Goal: Task Accomplishment & Management: Use online tool/utility

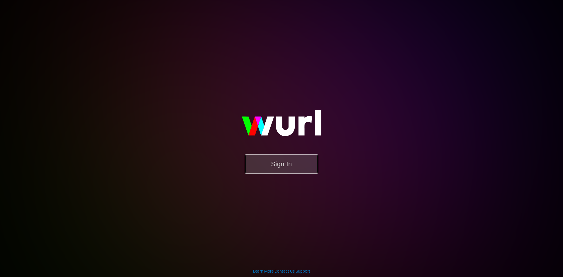
click at [275, 159] on button "Sign In" at bounding box center [281, 164] width 73 height 19
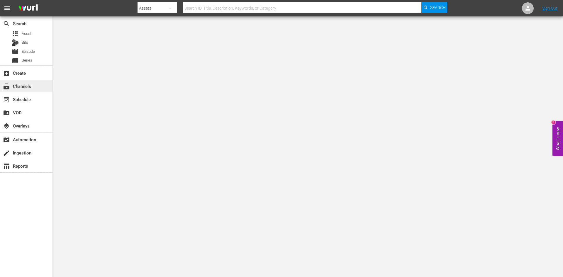
click at [22, 85] on div "subscriptions Channels" at bounding box center [16, 85] width 33 height 5
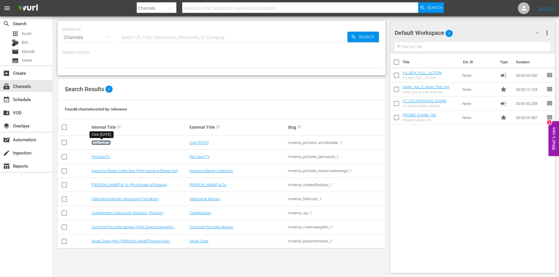
click at [103, 142] on link "Cine Natale" at bounding box center [101, 143] width 19 height 4
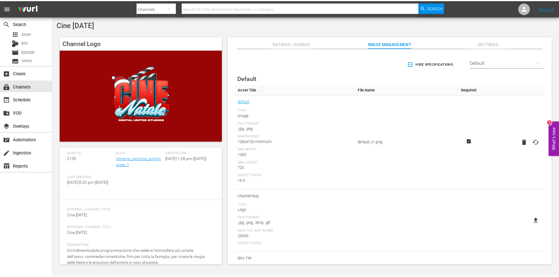
scroll to position [41, 0]
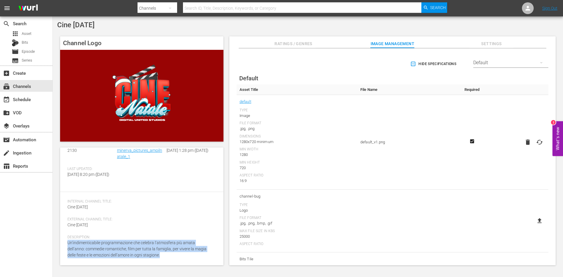
drag, startPoint x: 68, startPoint y: 244, endPoint x: 147, endPoint y: 257, distance: 80.0
click at [147, 257] on div "Description: Un’indimenticabile programmazione che celebra l’atmosfera più amat…" at bounding box center [141, 250] width 149 height 30
copy span "Un’indimenticabile programmazione che celebra l’atmosfera più amata dell’anno: …"
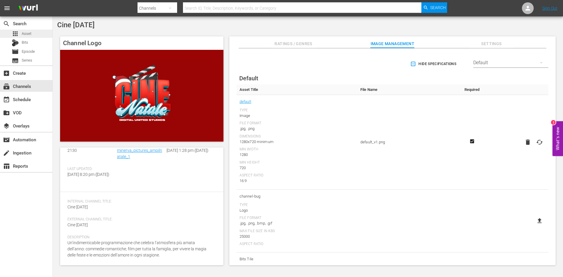
click at [26, 33] on span "Asset" at bounding box center [27, 34] width 10 height 6
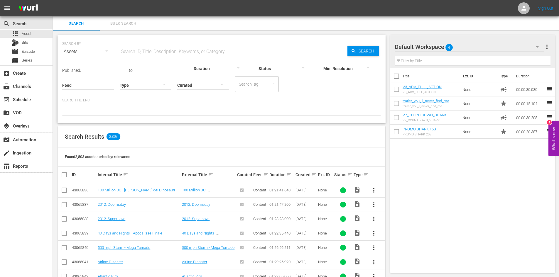
click at [164, 87] on icon "button" at bounding box center [164, 84] width 7 height 7
click at [146, 121] on div "Promo" at bounding box center [146, 121] width 52 height 9
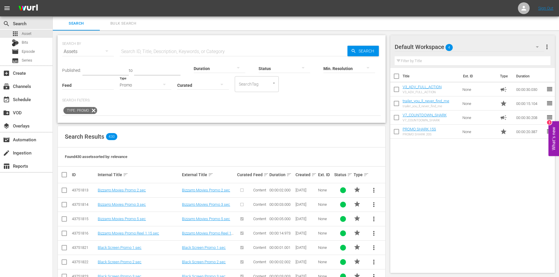
click at [125, 50] on input "text" at bounding box center [234, 52] width 228 height 14
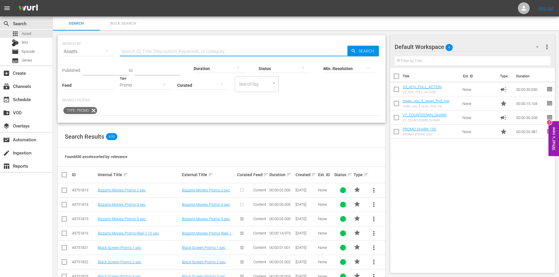
click at [548, 47] on span "more_vert" at bounding box center [546, 46] width 7 height 7
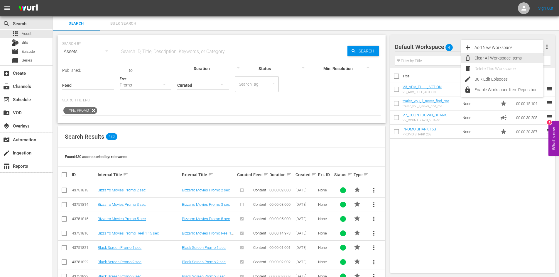
click at [491, 59] on div "Clear All Workspace Items" at bounding box center [508, 58] width 69 height 11
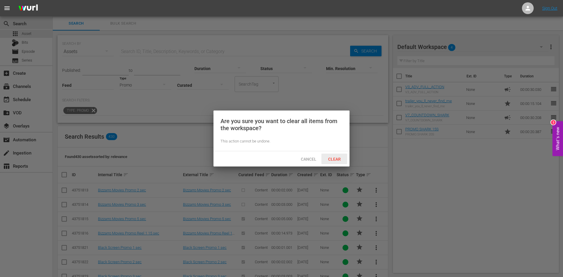
click at [341, 158] on span "Clear" at bounding box center [335, 159] width 22 height 5
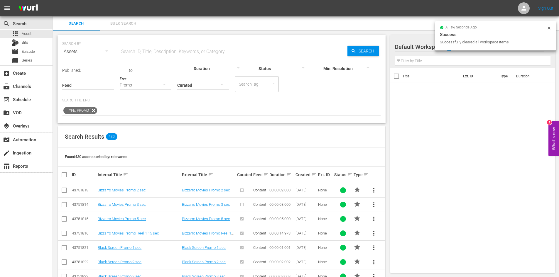
click at [133, 49] on input "text" at bounding box center [234, 52] width 228 height 14
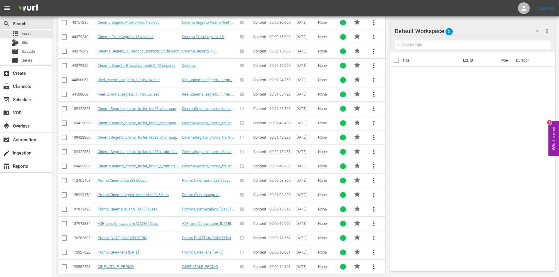
scroll to position [219, 0]
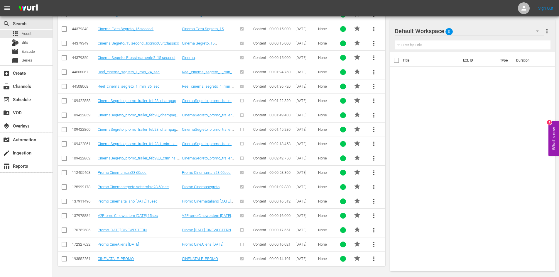
type input "cine"
click at [65, 259] on input "checkbox" at bounding box center [64, 260] width 7 height 7
checkbox input "true"
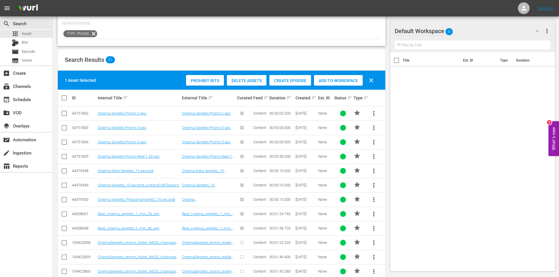
scroll to position [13, 0]
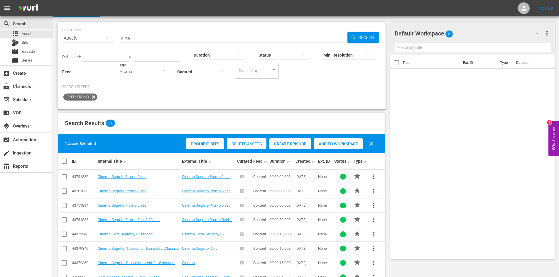
click at [327, 139] on div "Prohibit Bits Delete Assets Create Episode Add to Workspace clear" at bounding box center [282, 144] width 194 height 14
click at [329, 142] on span "Add to Workspace" at bounding box center [338, 144] width 49 height 5
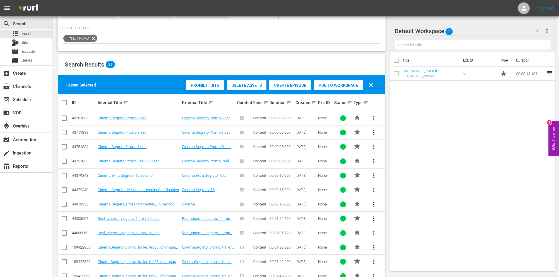
scroll to position [0, 0]
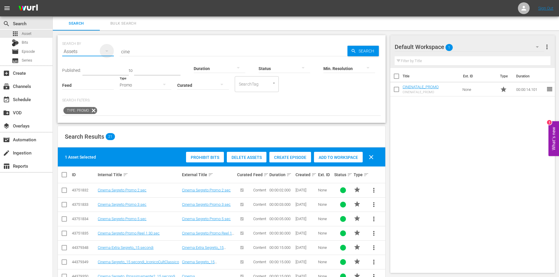
click at [108, 52] on icon "button" at bounding box center [106, 51] width 7 height 7
click at [159, 97] on div "Channels Series Episodes Bits Assets" at bounding box center [279, 138] width 559 height 277
click at [165, 85] on icon "button" at bounding box center [164, 84] width 3 height 1
click at [139, 93] on div "Ad" at bounding box center [146, 93] width 52 height 9
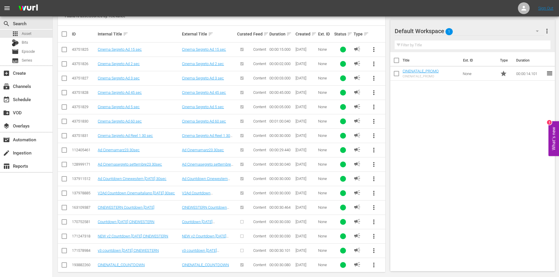
scroll to position [147, 0]
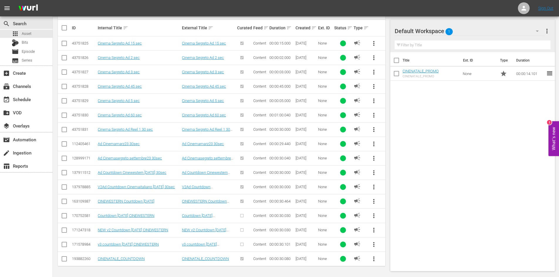
click at [60, 260] on td at bounding box center [64, 259] width 13 height 14
click at [65, 260] on input "checkbox" at bounding box center [64, 260] width 7 height 7
checkbox input "true"
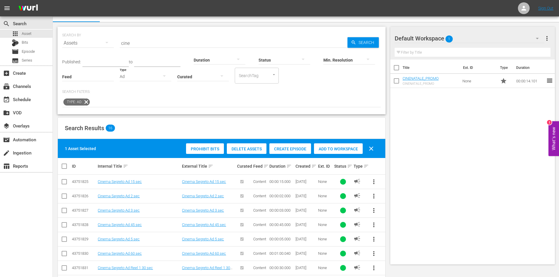
scroll to position [0, 0]
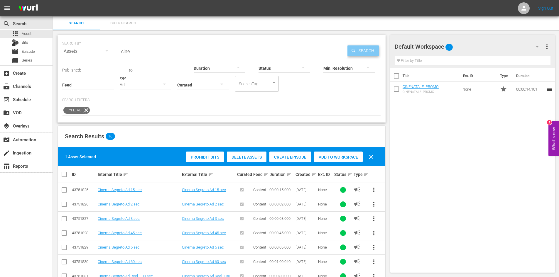
click at [361, 50] on span "Search" at bounding box center [367, 50] width 23 height 11
click at [343, 163] on div "Prohibit Bits Delete Assets Create Episode Add to Workspace clear" at bounding box center [282, 157] width 194 height 14
click at [342, 157] on span "Add to Workspace" at bounding box center [338, 157] width 49 height 5
click at [34, 50] on span "Episode" at bounding box center [28, 52] width 13 height 6
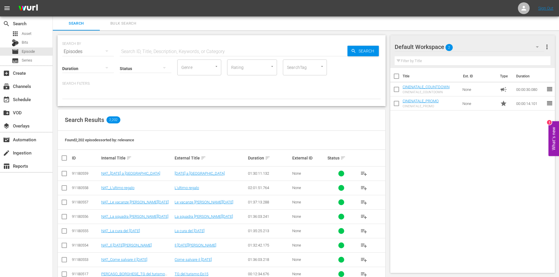
click at [133, 47] on input "text" at bounding box center [234, 52] width 228 height 14
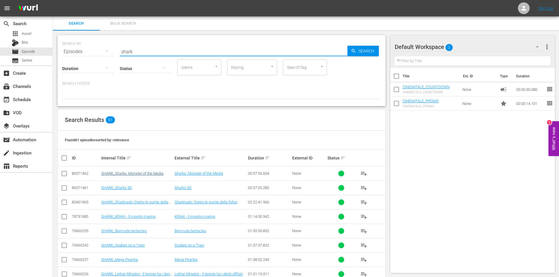
type input "shark"
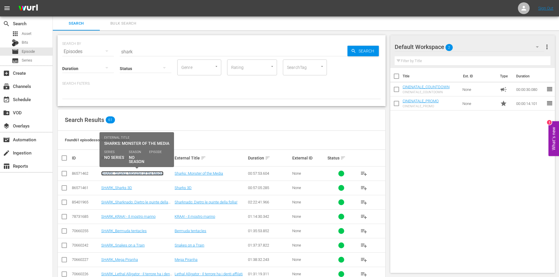
click at [129, 173] on link "SHARK_Sharks: Monster of the Media" at bounding box center [132, 173] width 62 height 4
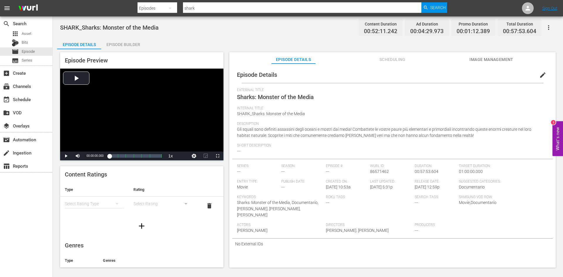
click at [130, 45] on div "Episode Builder" at bounding box center [123, 45] width 44 height 14
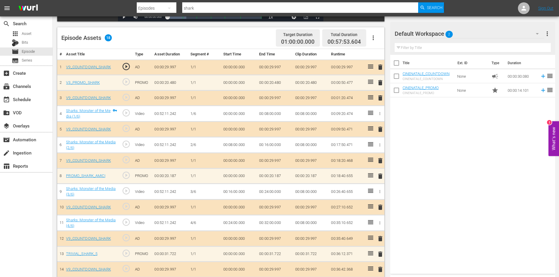
scroll to position [147, 0]
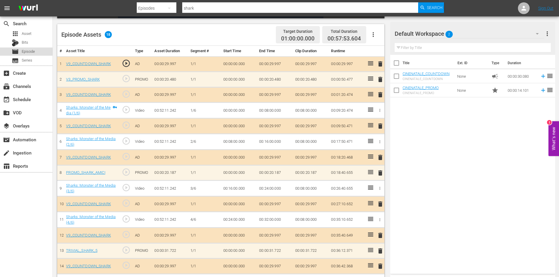
click at [44, 53] on div "movie Episode" at bounding box center [26, 52] width 53 height 8
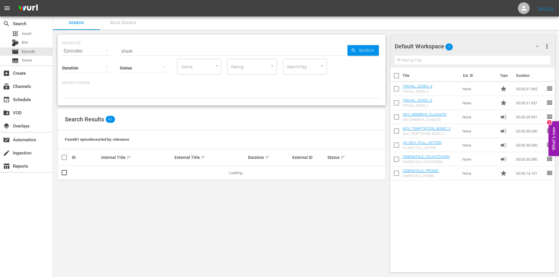
scroll to position [147, 0]
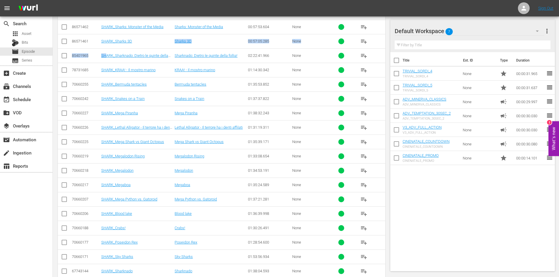
click at [104, 52] on tbody "86571462 SHARK_Sharks: Monster of the Media Sharks: Monster of the Media 00:57:…" at bounding box center [221, 171] width 327 height 302
click at [36, 52] on div "movie Episode" at bounding box center [26, 52] width 53 height 8
click at [37, 53] on div "movie Episode" at bounding box center [26, 52] width 53 height 8
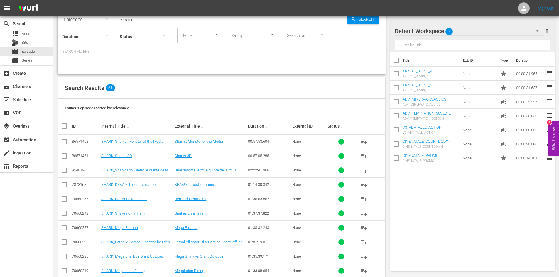
scroll to position [0, 0]
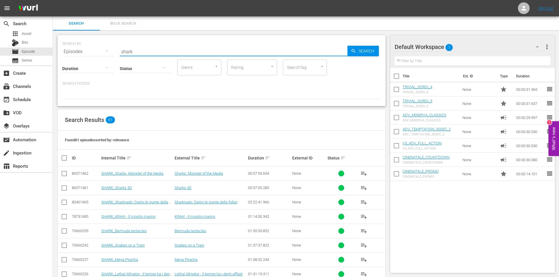
drag, startPoint x: 139, startPoint y: 50, endPoint x: 97, endPoint y: 50, distance: 42.0
click at [97, 50] on div "SEARCH BY Search By Episodes Search ID, Title, Description, Keywords, or Catego…" at bounding box center [221, 48] width 319 height 21
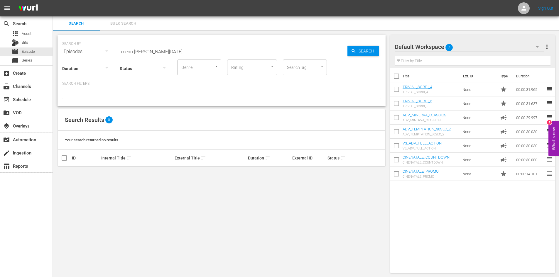
drag, startPoint x: 134, startPoint y: 53, endPoint x: 201, endPoint y: 48, distance: 67.7
click at [201, 48] on input "menu di natale" at bounding box center [234, 52] width 228 height 14
drag, startPoint x: 141, startPoint y: 53, endPoint x: 104, endPoint y: 53, distance: 37.3
click at [104, 53] on div "SEARCH BY Search By Episodes Search ID, Title, Description, Keywords, or Catego…" at bounding box center [221, 48] width 319 height 21
paste input "Il menù di Natale"
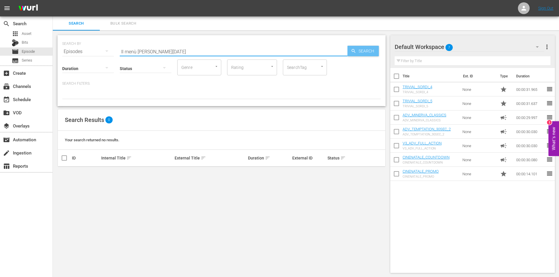
type input "Il menù di Natale"
click at [361, 49] on span "Search" at bounding box center [367, 51] width 23 height 11
click at [361, 50] on span "Search" at bounding box center [367, 51] width 23 height 11
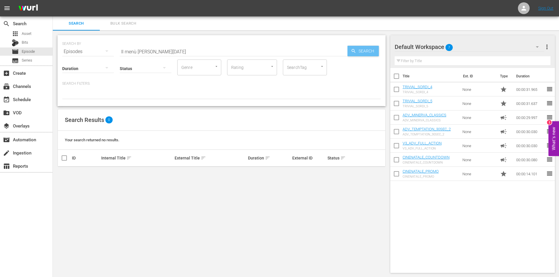
click at [361, 50] on span "Search" at bounding box center [367, 51] width 23 height 11
click at [33, 33] on div "apps Asset" at bounding box center [26, 34] width 53 height 8
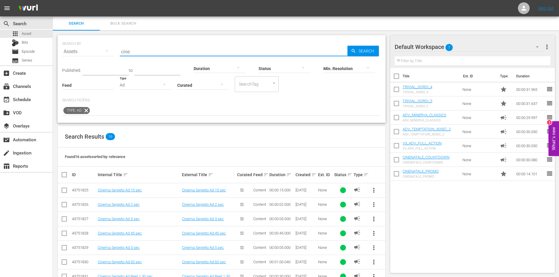
drag, startPoint x: 142, startPoint y: 52, endPoint x: 114, endPoint y: 50, distance: 28.3
click at [114, 50] on div "SEARCH BY Search By Assets Search ID, Title, Description, Keywords, or Category…" at bounding box center [221, 48] width 319 height 21
click at [164, 87] on icon "button" at bounding box center [164, 84] width 7 height 7
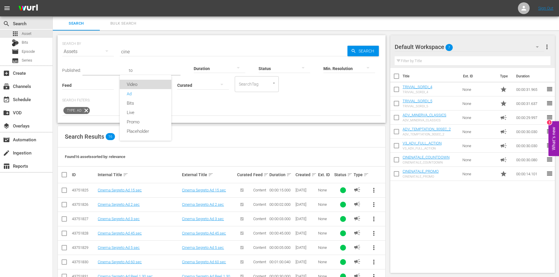
click at [143, 87] on div "Video" at bounding box center [146, 84] width 52 height 9
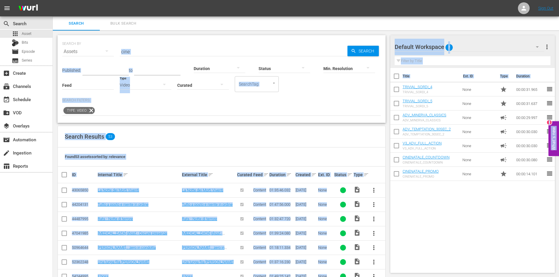
drag, startPoint x: 132, startPoint y: 51, endPoint x: 102, endPoint y: 47, distance: 29.6
click at [141, 51] on input "cine" at bounding box center [234, 52] width 228 height 14
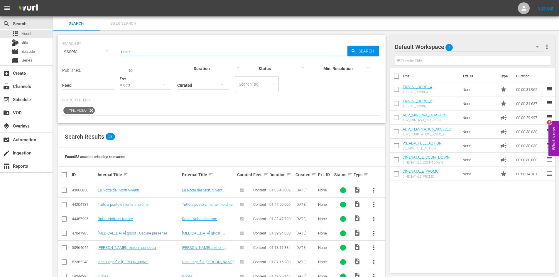
drag, startPoint x: 134, startPoint y: 52, endPoint x: 117, endPoint y: 52, distance: 16.4
click at [117, 52] on div "SEARCH BY Search By Assets Search ID, Title, Description, Keywords, or Category…" at bounding box center [221, 48] width 319 height 21
drag, startPoint x: 133, startPoint y: 52, endPoint x: 126, endPoint y: 51, distance: 6.2
click at [126, 51] on input "cine" at bounding box center [234, 52] width 228 height 14
drag, startPoint x: 128, startPoint y: 51, endPoint x: 113, endPoint y: 52, distance: 14.7
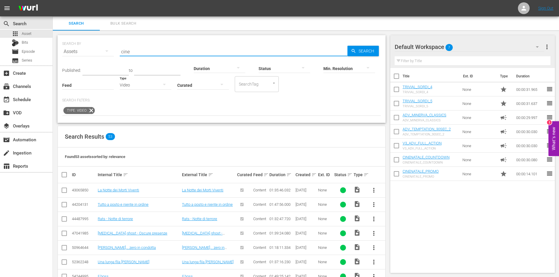
click at [113, 52] on div "SEARCH BY Search By Assets Search ID, Title, Description, Keywords, or Category…" at bounding box center [221, 48] width 319 height 21
paste input "Il menù di Natale"
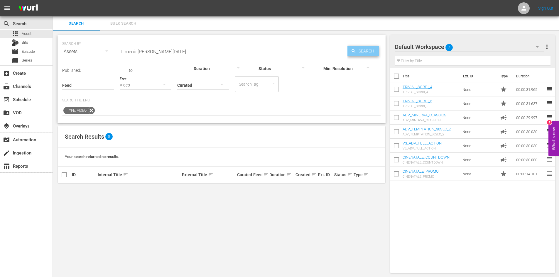
click at [361, 50] on span "Search" at bounding box center [367, 51] width 23 height 11
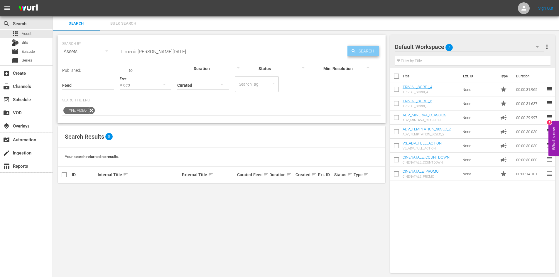
click at [361, 50] on span "Search" at bounding box center [367, 51] width 23 height 11
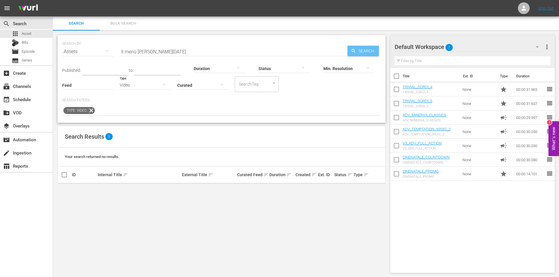
click at [361, 50] on span "Search" at bounding box center [367, 51] width 23 height 11
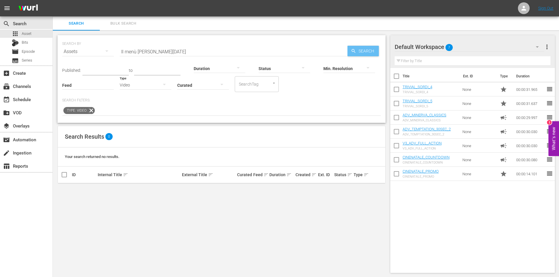
click at [361, 50] on span "Search" at bounding box center [367, 51] width 23 height 11
click at [360, 50] on span "Search" at bounding box center [367, 51] width 23 height 11
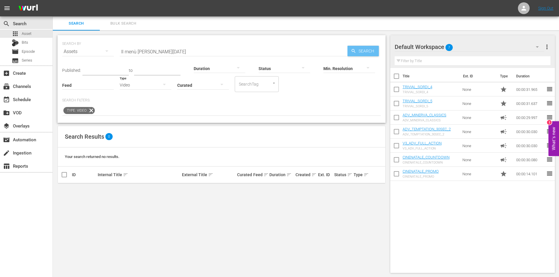
click at [360, 50] on span "Search" at bounding box center [367, 51] width 23 height 11
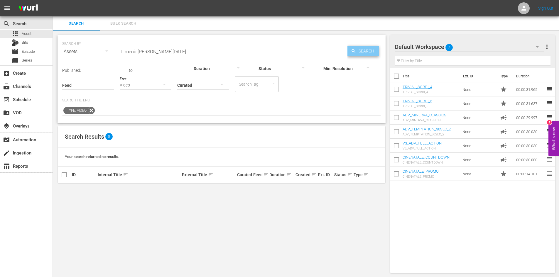
click at [360, 50] on span "Search" at bounding box center [367, 51] width 23 height 11
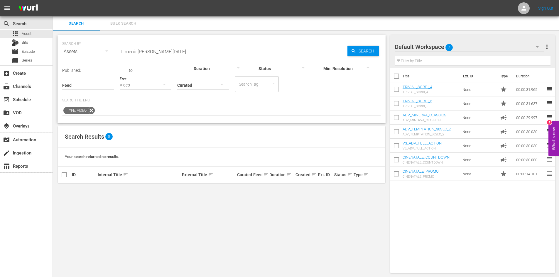
drag, startPoint x: 137, startPoint y: 52, endPoint x: 188, endPoint y: 51, distance: 51.0
click at [188, 51] on input "Il menù di Natale" at bounding box center [234, 52] width 228 height 14
type input "Il menù"
click at [32, 53] on span "Episode" at bounding box center [28, 52] width 13 height 6
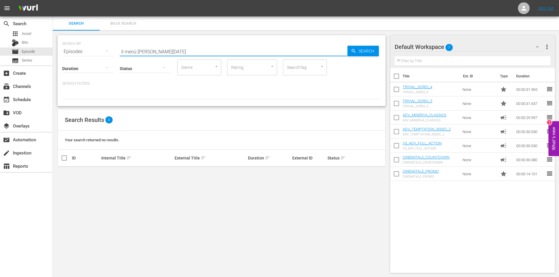
drag, startPoint x: 158, startPoint y: 51, endPoint x: 97, endPoint y: 48, distance: 61.7
click at [99, 49] on div "SEARCH BY Search By Episodes Search ID, Title, Description, Keywords, or Catego…" at bounding box center [221, 48] width 319 height 21
type input "natale in famiglia"
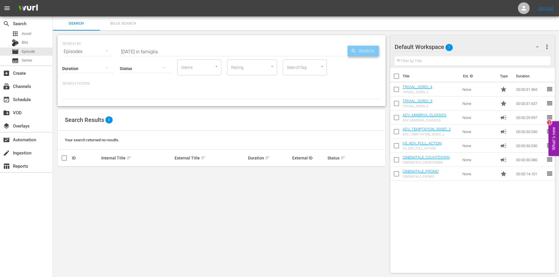
click at [360, 46] on span "Search" at bounding box center [367, 51] width 23 height 11
click at [33, 33] on div "apps Asset" at bounding box center [26, 34] width 53 height 8
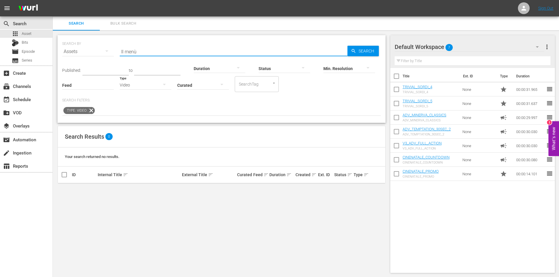
drag, startPoint x: 143, startPoint y: 52, endPoint x: 108, endPoint y: 52, distance: 34.9
click at [108, 52] on div "SEARCH BY Search By Assets Search ID, Title, Description, Keywords, or Category…" at bounding box center [221, 48] width 319 height 21
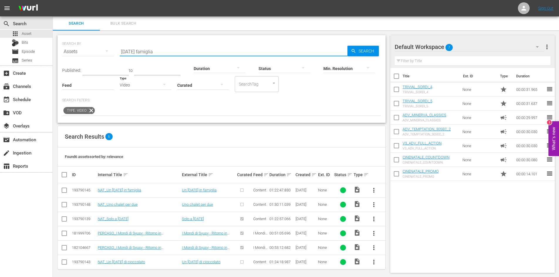
type input "natale famiglia"
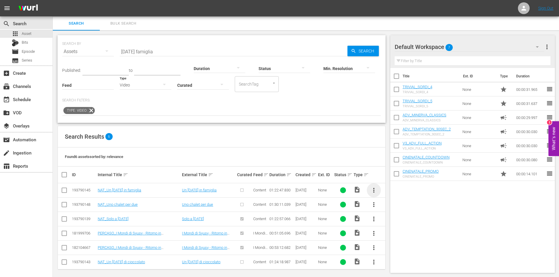
click at [374, 190] on span "more_vert" at bounding box center [373, 190] width 7 height 7
click at [387, 236] on div "Episode" at bounding box center [405, 235] width 40 height 14
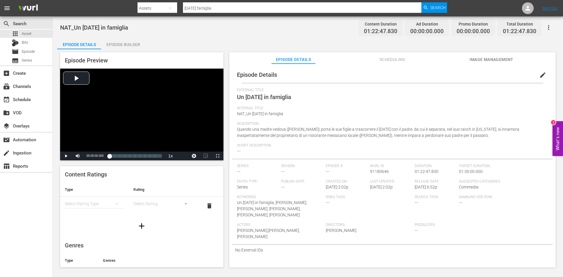
click at [119, 45] on div "Episode Builder" at bounding box center [123, 45] width 44 height 14
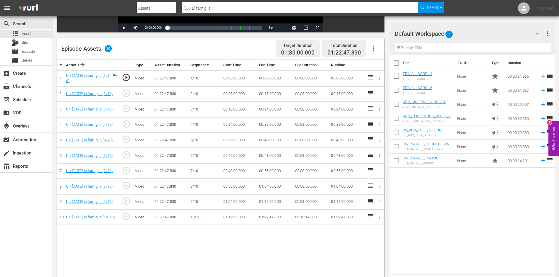
scroll to position [123, 0]
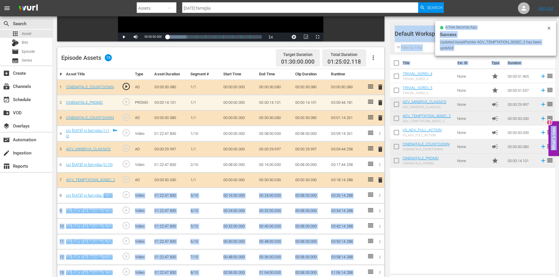
drag, startPoint x: 407, startPoint y: 106, endPoint x: 109, endPoint y: 190, distance: 310.5
click at [499, 216] on div "Title Ext. ID Type Duration TRIVIAL_SORDI_4 TRIVIAL_SORDI_4 None star 00:00:31.…" at bounding box center [472, 163] width 165 height 217
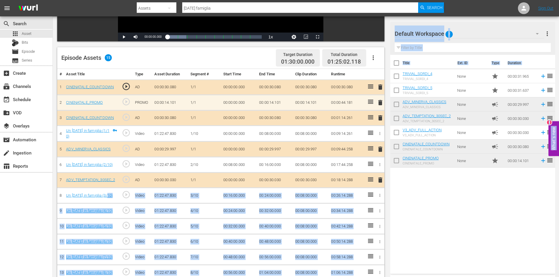
click at [425, 200] on div "Title Ext. ID Type Duration TRIVIAL_SORDI_4 TRIVIAL_SORDI_4 None star 00:00:31.…" at bounding box center [472, 163] width 165 height 217
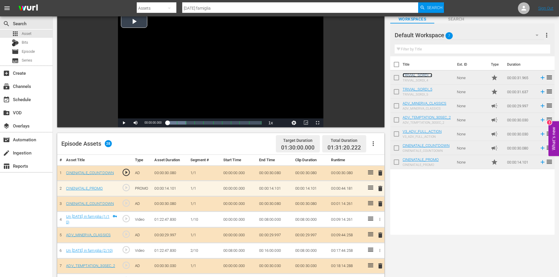
scroll to position [0, 0]
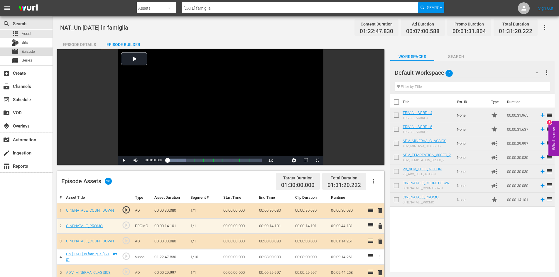
click at [32, 53] on span "Episode" at bounding box center [28, 52] width 13 height 6
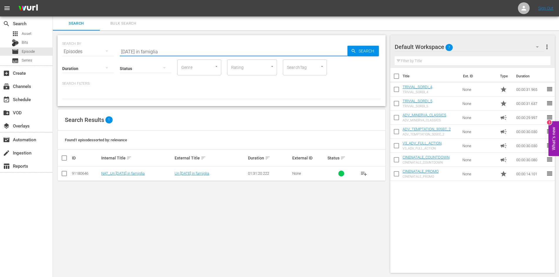
drag, startPoint x: 161, startPoint y: 50, endPoint x: 94, endPoint y: 49, distance: 66.6
click at [94, 49] on div "SEARCH BY Search By Episodes Search ID, Title, Description, Keywords, or Catego…" at bounding box center [221, 48] width 319 height 21
paste input "Highlands"
type input "Highlands"
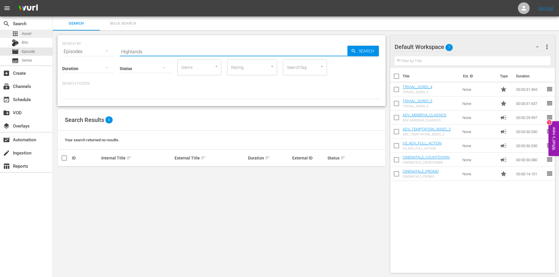
click at [39, 32] on div "apps Asset" at bounding box center [26, 34] width 53 height 8
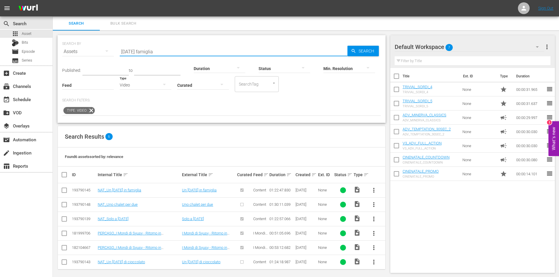
drag, startPoint x: 167, startPoint y: 50, endPoint x: 90, endPoint y: 51, distance: 76.6
click at [90, 51] on div "SEARCH BY Search By Assets Search ID, Title, Description, Keywords, or Category…" at bounding box center [221, 48] width 319 height 21
paste input "Highlands"
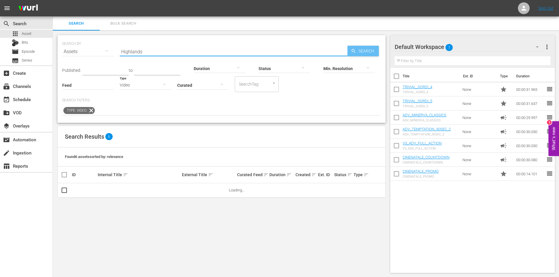
type input "Highlands"
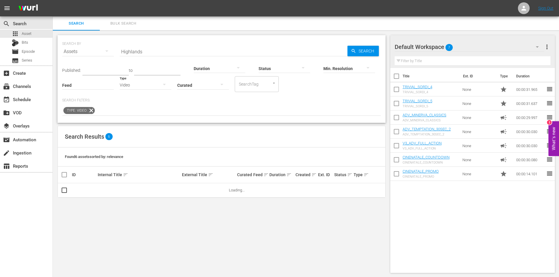
click at [363, 55] on div "Min. Resolution" at bounding box center [349, 64] width 52 height 21
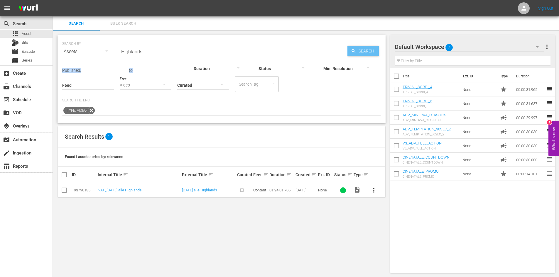
click at [364, 54] on div "SEARCH BY Search By Assets Search ID, Title, Description, Keywords, or Category…" at bounding box center [221, 79] width 328 height 88
click at [375, 188] on span "more_vert" at bounding box center [373, 190] width 7 height 7
click at [392, 234] on div "Episode" at bounding box center [405, 235] width 40 height 14
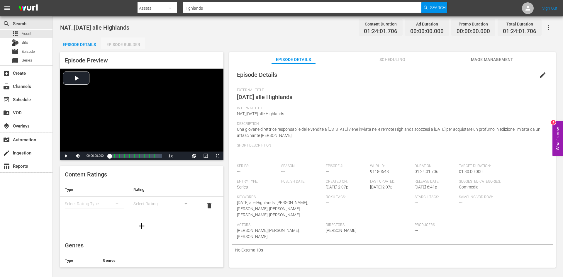
click at [131, 42] on div "Episode Builder" at bounding box center [123, 45] width 44 height 14
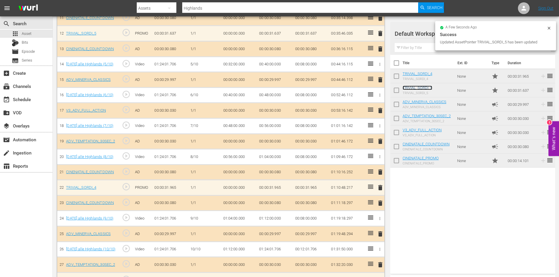
scroll to position [347, 0]
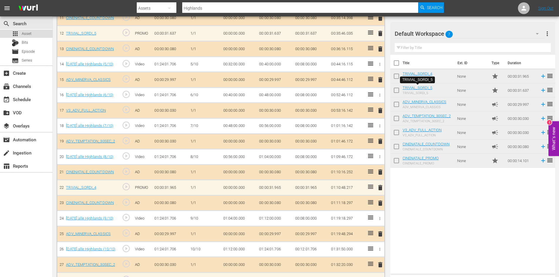
click at [30, 35] on span "Asset" at bounding box center [27, 34] width 10 height 6
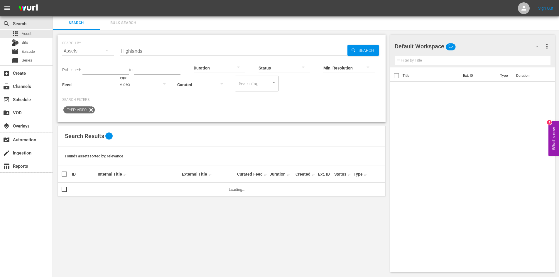
scroll to position [1, 0]
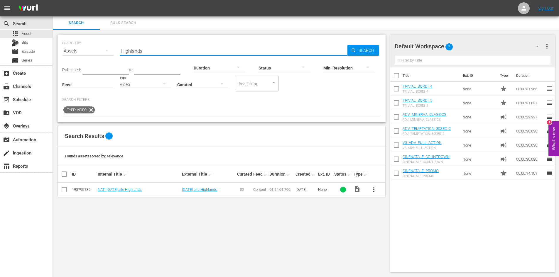
drag, startPoint x: 121, startPoint y: 47, endPoint x: 103, endPoint y: 43, distance: 17.9
click at [102, 44] on div "SEARCH BY Search By Assets Search ID, Title, Description, Keywords, or Category…" at bounding box center [221, 47] width 319 height 21
paste input "Un matrimonio sotto l'albero"
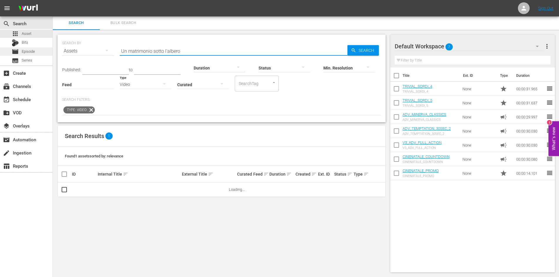
type input "Un matrimonio sotto l'albero"
click at [33, 51] on span "Episode" at bounding box center [28, 52] width 13 height 6
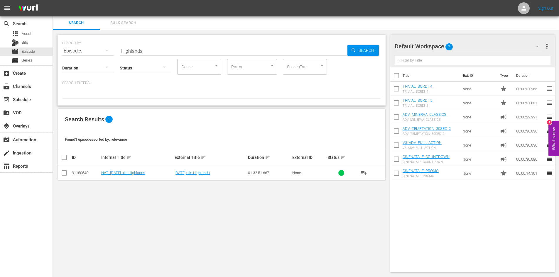
drag, startPoint x: 147, startPoint y: 51, endPoint x: 82, endPoint y: 45, distance: 65.4
click at [82, 45] on div "SEARCH BY Search By Episodes Search ID, Title, Description, Keywords, or Catego…" at bounding box center [221, 47] width 319 height 21
paste input "Un matrimonio sotto l'albero"
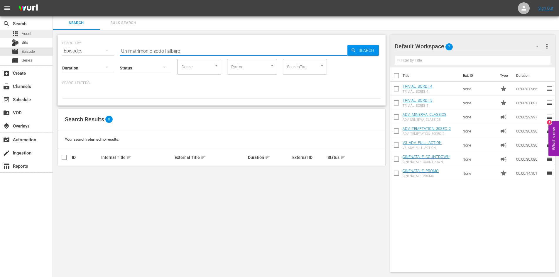
type input "Un matrimonio sotto l'albero"
click at [38, 33] on div "apps Asset" at bounding box center [26, 34] width 53 height 8
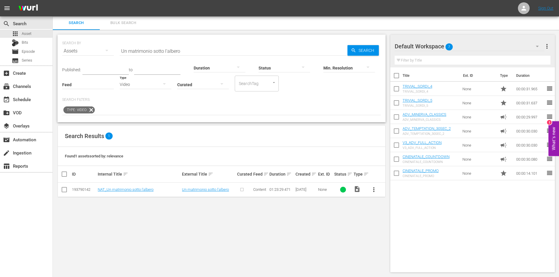
click at [374, 189] on span "more_vert" at bounding box center [373, 189] width 7 height 7
click at [392, 232] on div "Episode" at bounding box center [405, 234] width 40 height 14
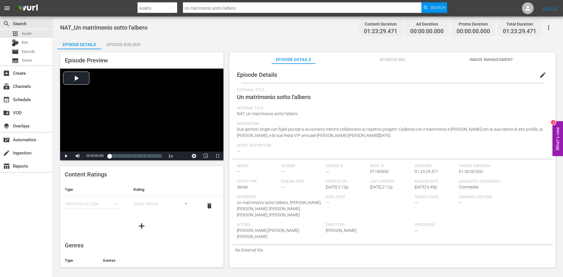
click at [134, 44] on div "Episode Builder" at bounding box center [123, 45] width 44 height 14
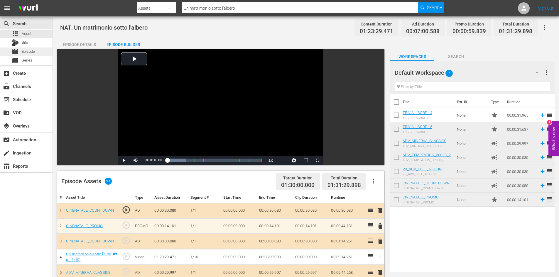
click at [35, 53] on div "movie Episode" at bounding box center [26, 52] width 53 height 8
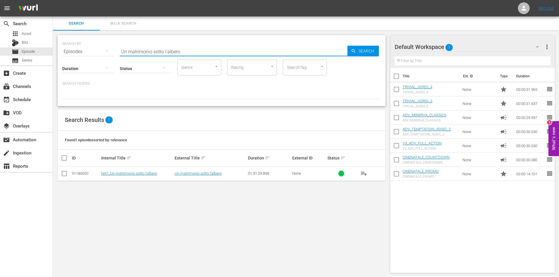
drag, startPoint x: 187, startPoint y: 51, endPoint x: 97, endPoint y: 46, distance: 89.6
click at [108, 51] on div "SEARCH BY Search By Episodes Search ID, Title, Description, Keywords, or Catego…" at bounding box center [221, 48] width 319 height 21
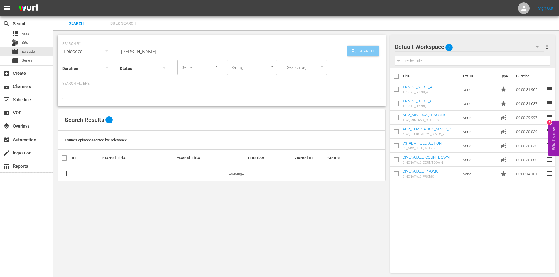
click at [372, 50] on span "Search" at bounding box center [367, 51] width 23 height 11
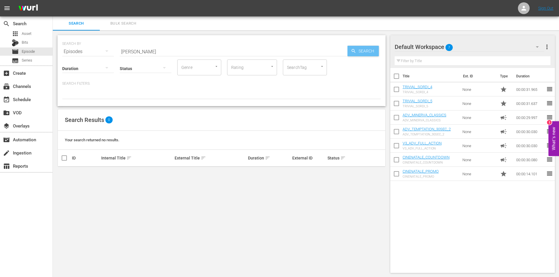
click at [372, 50] on span "Search" at bounding box center [367, 51] width 23 height 11
drag, startPoint x: 103, startPoint y: 51, endPoint x: 83, endPoint y: 50, distance: 20.0
click at [83, 50] on div "SEARCH BY Search By Episodes Search ID, Title, Description, Keywords, or Catego…" at bounding box center [221, 48] width 319 height 21
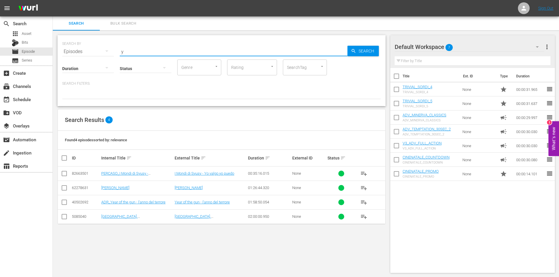
type input "y"
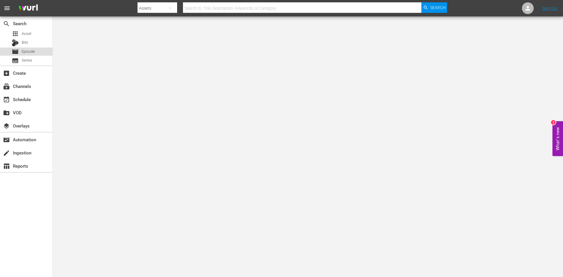
click at [29, 51] on span "Episode" at bounding box center [28, 52] width 13 height 6
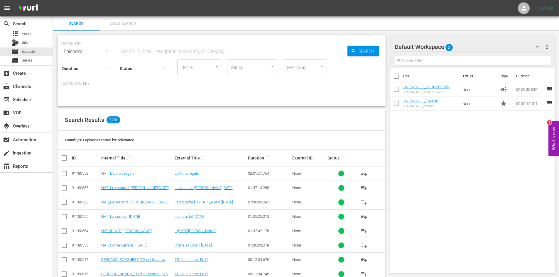
click at [133, 50] on input "text" at bounding box center [234, 52] width 228 height 14
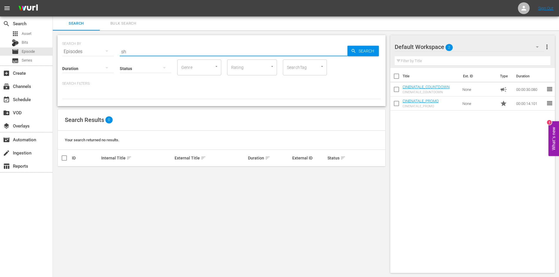
type input "s"
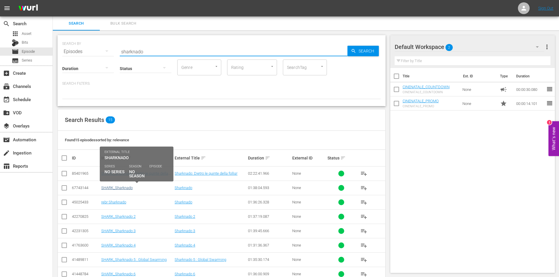
type input "sharknado"
click at [126, 189] on link "SHARK_Sharknado" at bounding box center [116, 188] width 31 height 4
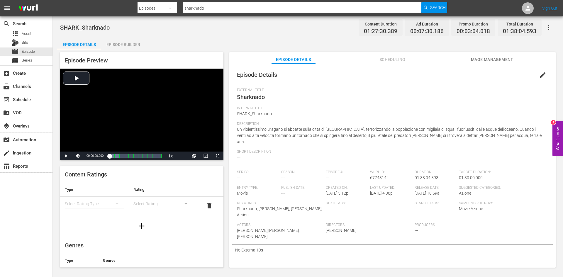
click at [131, 44] on div "Episode Builder" at bounding box center [123, 45] width 44 height 14
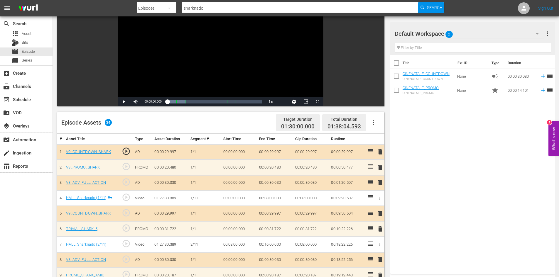
scroll to position [29, 0]
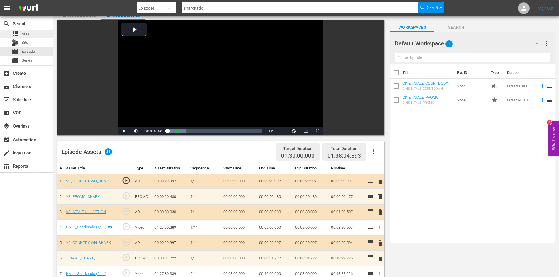
click at [35, 34] on div "apps Asset" at bounding box center [26, 34] width 53 height 8
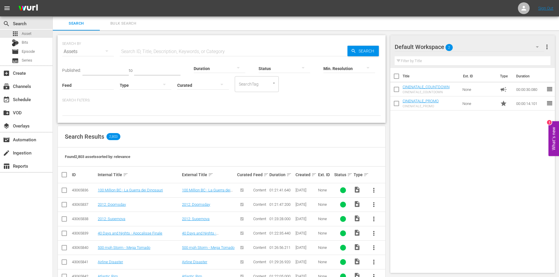
click at [164, 83] on icon "button" at bounding box center [164, 84] width 7 height 7
click at [139, 85] on div "Video" at bounding box center [146, 84] width 52 height 9
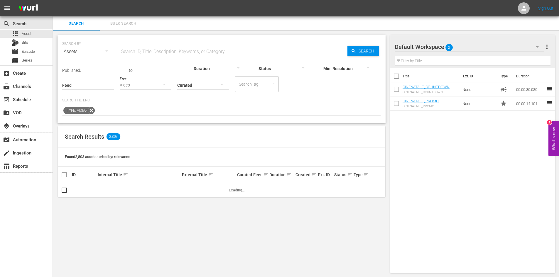
click at [127, 48] on div "Video Ad Bits Live Promo Placeholder" at bounding box center [279, 138] width 559 height 277
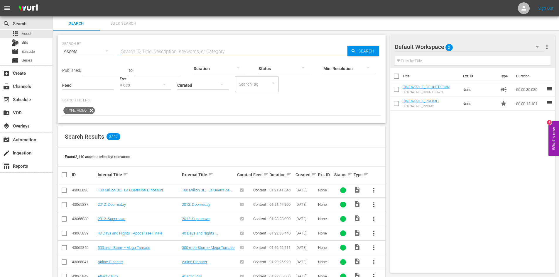
click at [129, 49] on input "text" at bounding box center [234, 52] width 228 height 14
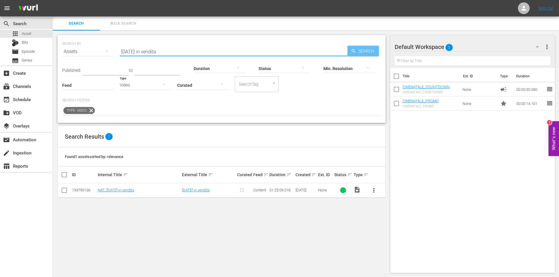
type input "[DATE] in vendita"
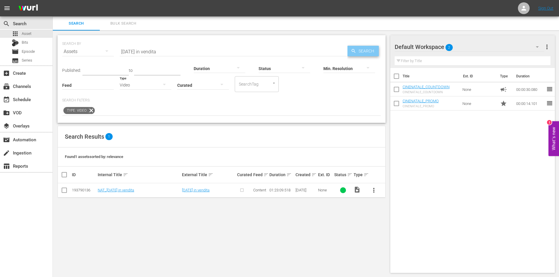
click at [362, 50] on span "Search" at bounding box center [367, 51] width 23 height 11
click at [122, 190] on link "NAT_[DATE] in vendita" at bounding box center [116, 190] width 36 height 4
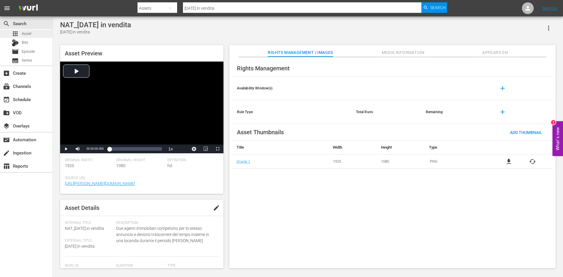
click at [40, 34] on div "apps Asset" at bounding box center [26, 34] width 53 height 8
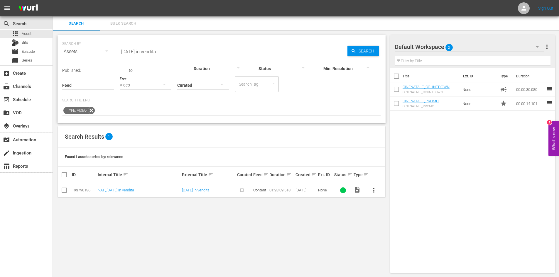
click at [372, 189] on span "more_vert" at bounding box center [373, 190] width 7 height 7
click at [392, 233] on div "Episode" at bounding box center [405, 235] width 40 height 14
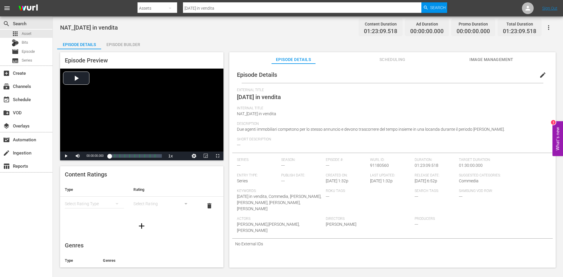
click at [127, 44] on div "Episode Builder" at bounding box center [123, 45] width 44 height 14
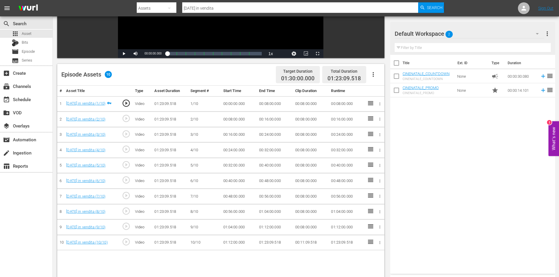
scroll to position [117, 0]
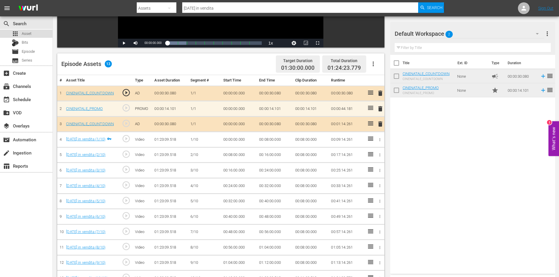
click at [31, 31] on span "Asset" at bounding box center [27, 34] width 10 height 6
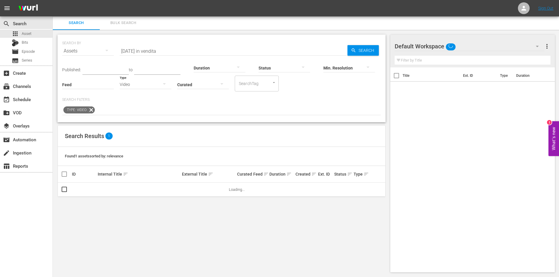
scroll to position [1, 0]
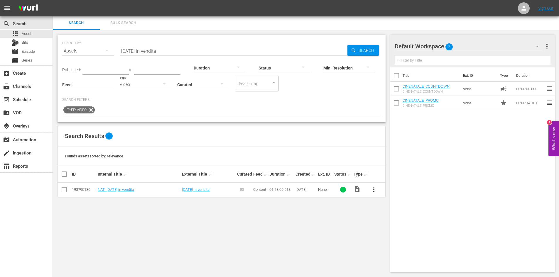
click at [168, 85] on button "button" at bounding box center [164, 84] width 14 height 14
click at [136, 94] on div "Ad" at bounding box center [146, 93] width 52 height 9
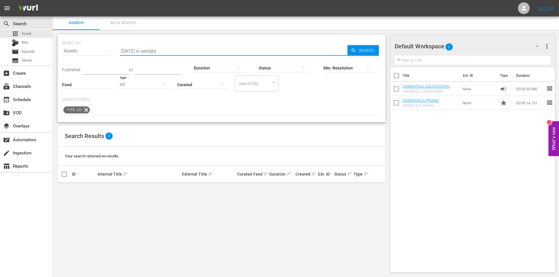
drag, startPoint x: 159, startPoint y: 51, endPoint x: 77, endPoint y: 46, distance: 82.3
click at [78, 48] on div "SEARCH BY Search By Assets Search ID, Title, Description, Keywords, or Category…" at bounding box center [221, 47] width 319 height 21
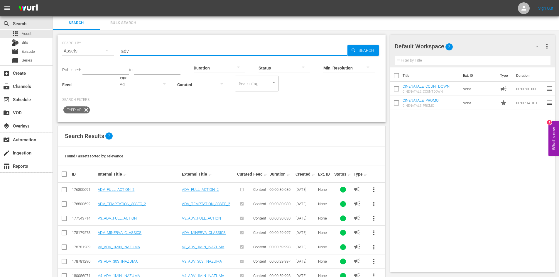
type input "adv"
click at [63, 190] on input "checkbox" at bounding box center [64, 190] width 7 height 7
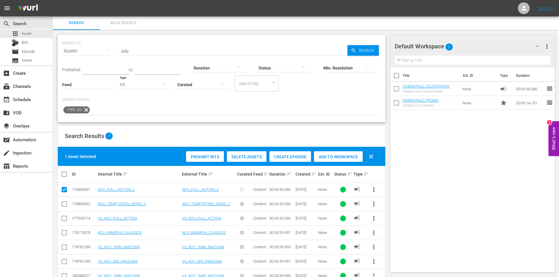
click at [340, 154] on div "Add to Workspace" at bounding box center [338, 156] width 49 height 11
click at [548, 45] on span "more_vert" at bounding box center [546, 46] width 7 height 7
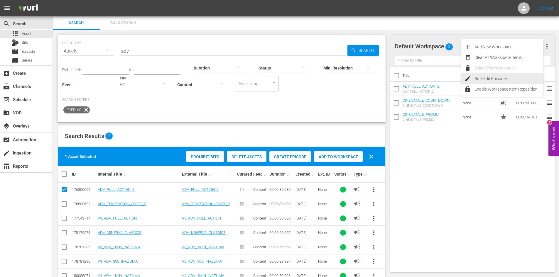
click at [478, 77] on div "Bulk Edit Episodes" at bounding box center [508, 78] width 69 height 11
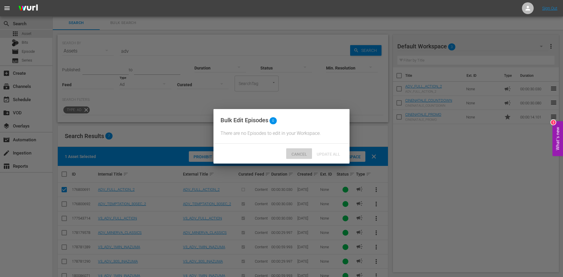
click at [293, 157] on span "Cancel" at bounding box center [299, 154] width 25 height 5
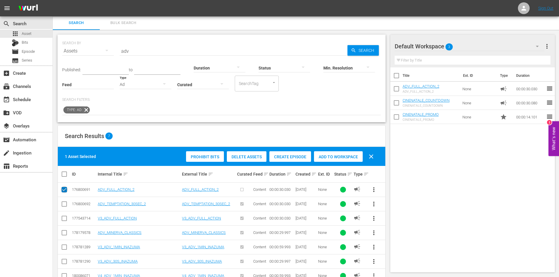
click at [65, 189] on input "checkbox" at bounding box center [64, 190] width 7 height 7
checkbox input "false"
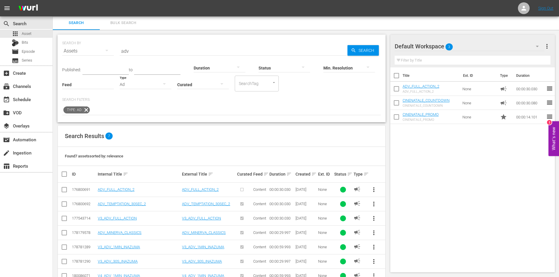
click at [549, 43] on span "more_vert" at bounding box center [546, 46] width 7 height 7
click at [494, 56] on div "Clear All Workspace Items" at bounding box center [508, 57] width 69 height 11
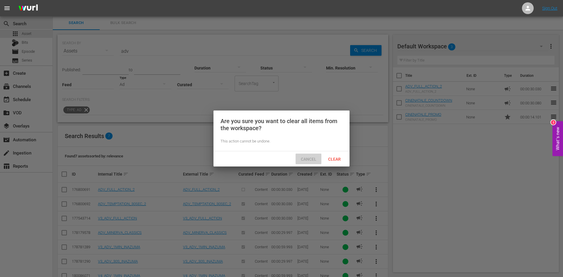
click at [309, 158] on span "Cancel" at bounding box center [308, 159] width 25 height 5
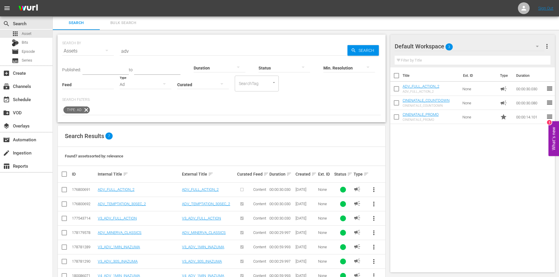
click at [548, 45] on span "more_vert" at bounding box center [546, 46] width 7 height 7
click at [463, 158] on div "Title Ext. ID Type Duration ADV_FULL_ACTION_2 ADV_FULL_ACTION_2 None campaign 0…" at bounding box center [472, 168] width 165 height 203
click at [394, 90] on input "checkbox" at bounding box center [396, 90] width 12 height 12
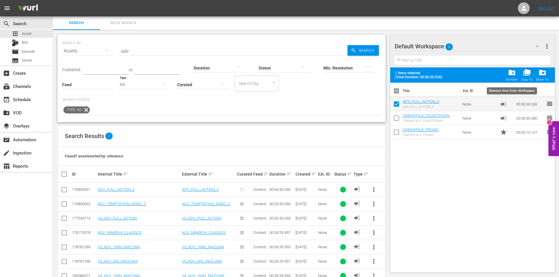
click at [511, 72] on span "folder_delete" at bounding box center [512, 73] width 8 height 8
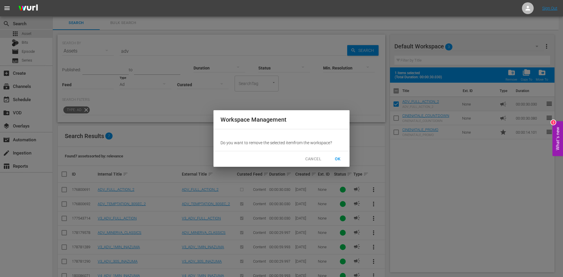
click at [342, 158] on span "OK" at bounding box center [337, 158] width 9 height 7
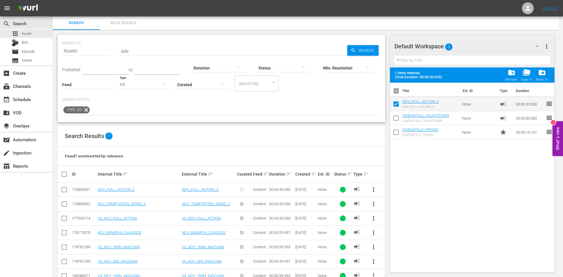
checkbox input "false"
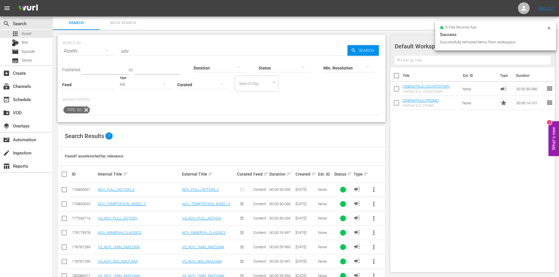
click at [63, 217] on input "checkbox" at bounding box center [64, 219] width 7 height 7
checkbox input "true"
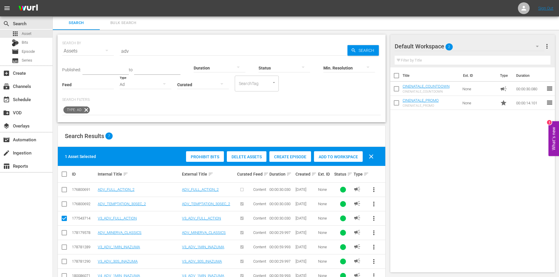
click at [334, 157] on span "Add to Workspace" at bounding box center [338, 157] width 49 height 5
click at [60, 236] on td at bounding box center [64, 233] width 13 height 14
click at [65, 235] on input "checkbox" at bounding box center [64, 234] width 7 height 7
checkbox input "true"
click at [63, 204] on input "checkbox" at bounding box center [64, 205] width 7 height 7
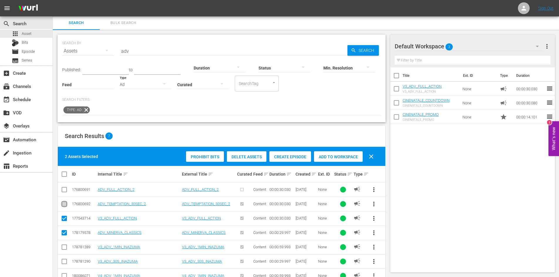
checkbox input "true"
click at [338, 159] on div "Add to Workspace" at bounding box center [338, 156] width 49 height 11
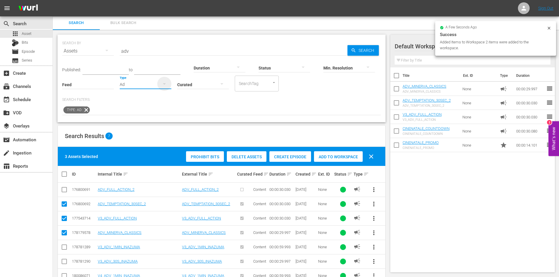
click at [166, 84] on icon "button" at bounding box center [164, 83] width 7 height 7
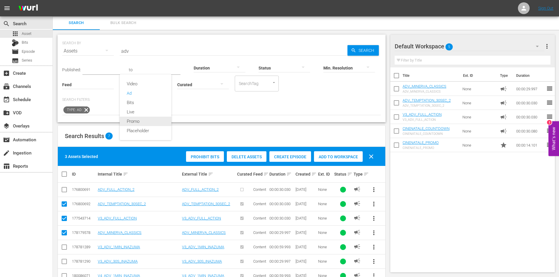
click at [143, 119] on div "Promo" at bounding box center [146, 121] width 52 height 9
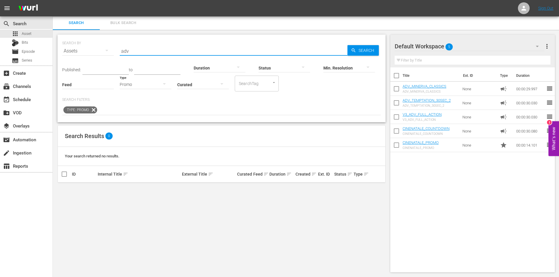
drag, startPoint x: 132, startPoint y: 52, endPoint x: 97, endPoint y: 51, distance: 35.2
click at [97, 50] on div "SEARCH BY Search By Assets Search ID, Title, Description, Keywords, or Category…" at bounding box center [221, 47] width 319 height 21
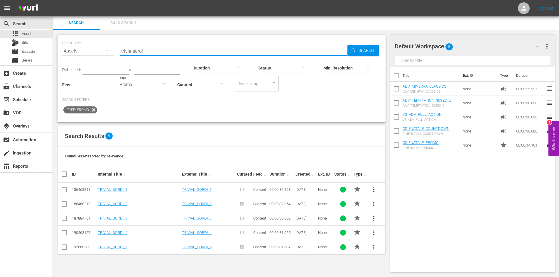
type input "trivia sordi"
click at [64, 233] on input "checkbox" at bounding box center [64, 234] width 7 height 7
checkbox input "true"
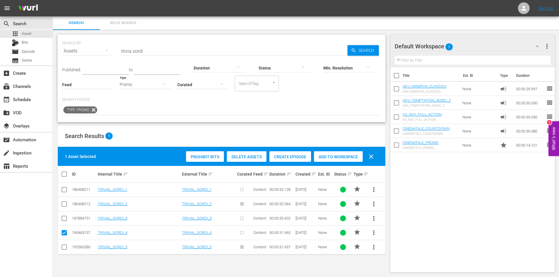
click at [62, 246] on input "checkbox" at bounding box center [64, 248] width 7 height 7
checkbox input "true"
click at [337, 158] on span "Add to Workspace" at bounding box center [338, 157] width 49 height 5
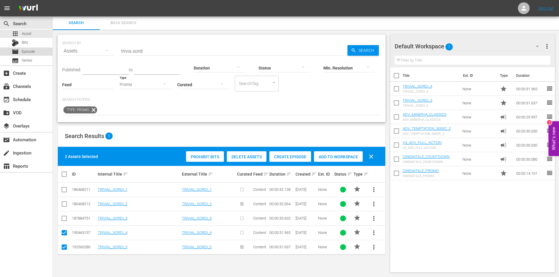
click at [34, 52] on span "Episode" at bounding box center [28, 52] width 13 height 6
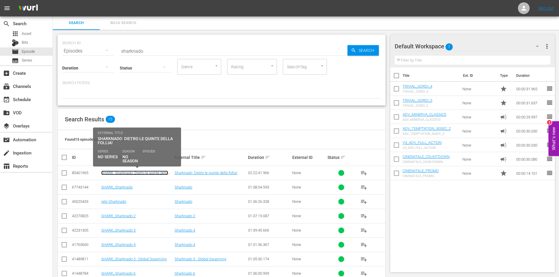
click at [137, 171] on link "SHARK_Sharknado: Dietro le quinte della follia!" at bounding box center [134, 175] width 67 height 9
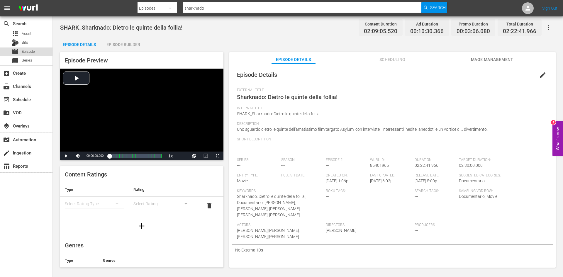
click at [41, 51] on div "movie Episode" at bounding box center [26, 52] width 53 height 8
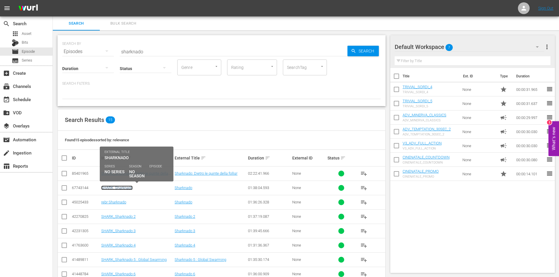
click at [113, 189] on link "SHARK_Sharknado" at bounding box center [116, 188] width 31 height 4
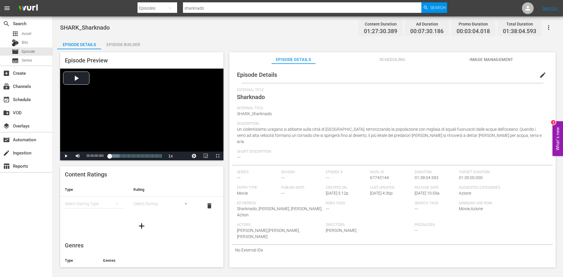
click at [121, 47] on div "Episode Builder" at bounding box center [123, 45] width 44 height 14
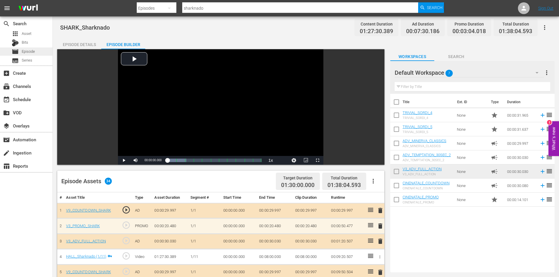
click at [33, 53] on span "Episode" at bounding box center [28, 52] width 13 height 6
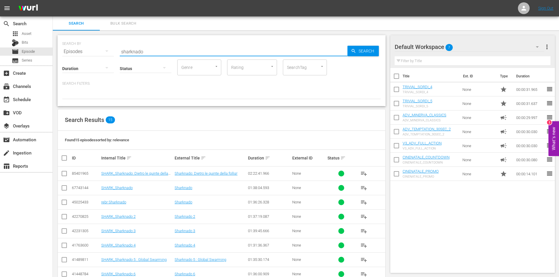
drag, startPoint x: 147, startPoint y: 50, endPoint x: 72, endPoint y: 52, distance: 75.1
click at [72, 48] on div "SEARCH BY Search By Episodes Search ID, Title, Description, Keywords, or Catego…" at bounding box center [221, 48] width 319 height 21
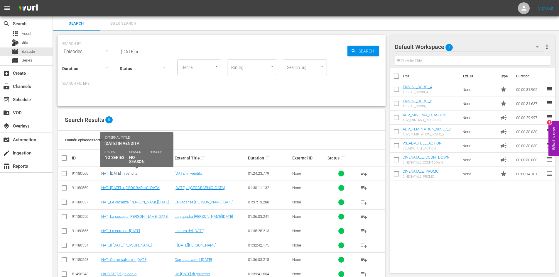
type input "[DATE] in"
click at [124, 172] on link "NAT_[DATE] in vendita" at bounding box center [119, 173] width 36 height 4
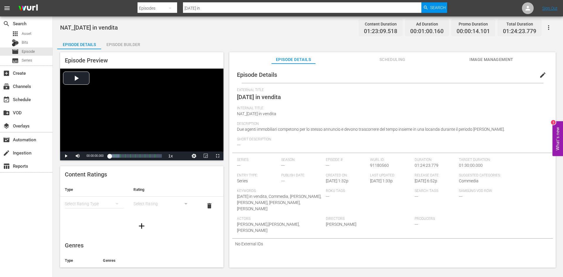
click at [131, 42] on div "Episode Builder" at bounding box center [123, 45] width 44 height 14
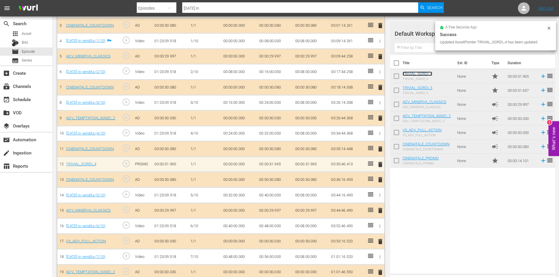
scroll to position [216, 0]
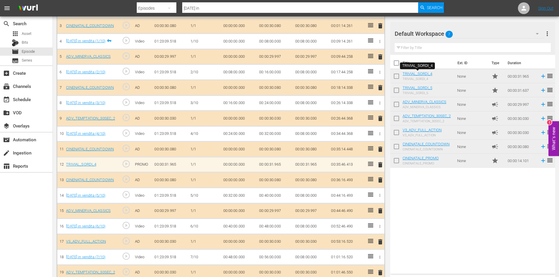
click at [432, 215] on div "Title Ext. ID Type Duration TRIVIAL_SORDI_4 TRIVIAL_SORDI_4 None star 00:00:31.…" at bounding box center [472, 163] width 165 height 217
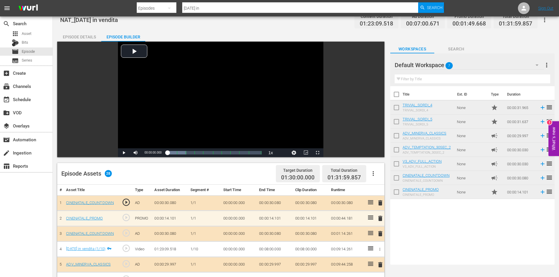
scroll to position [0, 0]
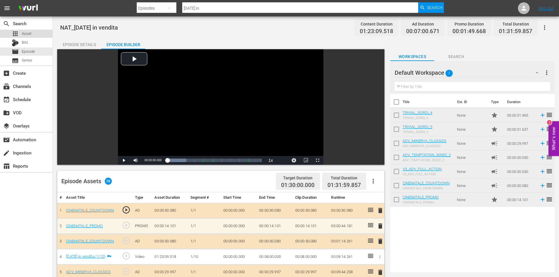
click at [37, 34] on div "apps Asset" at bounding box center [26, 34] width 53 height 8
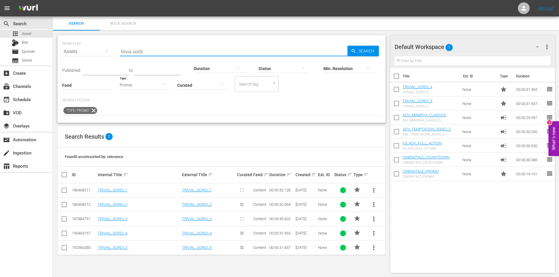
drag, startPoint x: 99, startPoint y: 50, endPoint x: 73, endPoint y: 50, distance: 25.8
click at [74, 50] on div "SEARCH BY Search By Assets Search ID, Title, Description, Keywords, or Category…" at bounding box center [221, 48] width 319 height 21
click at [165, 85] on icon "button" at bounding box center [164, 84] width 3 height 1
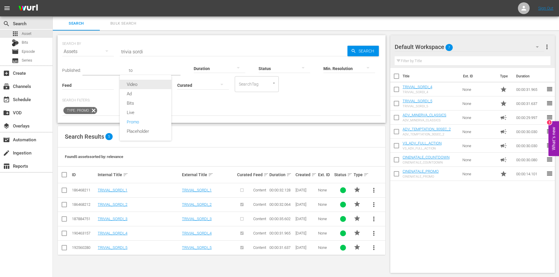
click at [141, 83] on div "Video" at bounding box center [146, 84] width 52 height 9
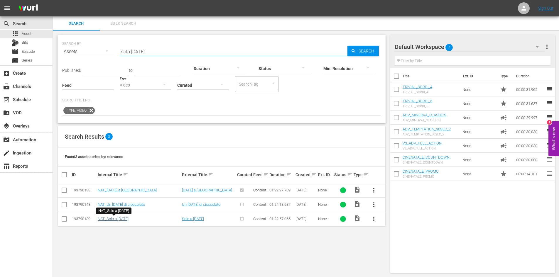
type input "solo [DATE]"
click at [114, 220] on link "NAT_Solo a [DATE]" at bounding box center [113, 219] width 31 height 4
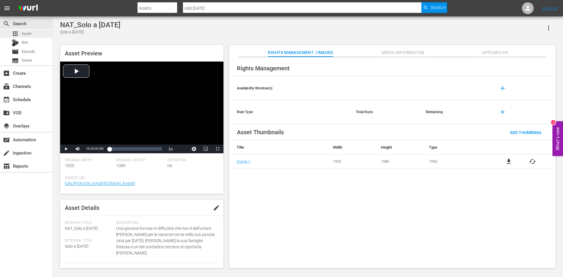
click at [41, 33] on div "apps Asset" at bounding box center [26, 34] width 53 height 8
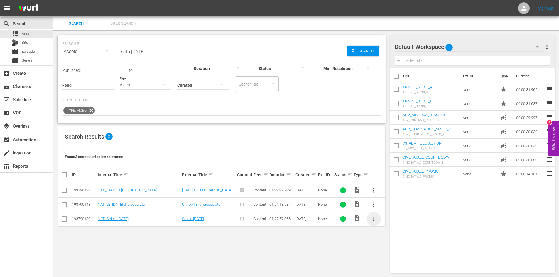
click at [374, 219] on span "more_vert" at bounding box center [373, 219] width 7 height 7
click at [391, 263] on div "Episode" at bounding box center [405, 264] width 40 height 14
click at [392, 263] on div "Episode" at bounding box center [405, 264] width 40 height 14
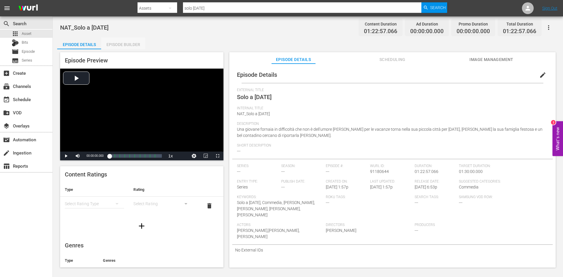
click at [119, 46] on div "Episode Builder" at bounding box center [123, 45] width 44 height 14
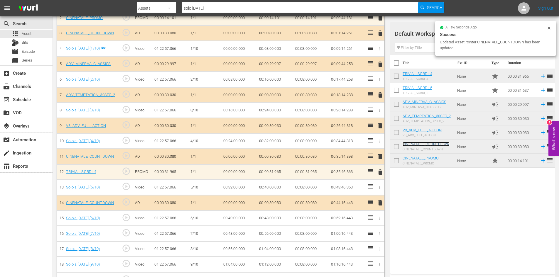
scroll to position [224, 0]
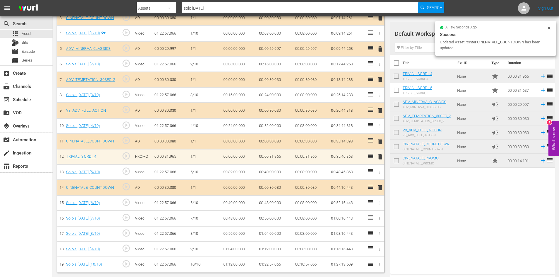
click at [380, 187] on span "delete" at bounding box center [380, 187] width 7 height 7
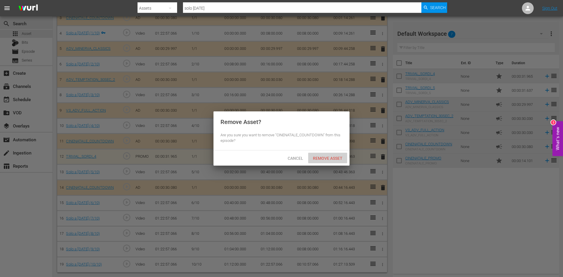
click at [321, 155] on div "Remove Asset" at bounding box center [327, 158] width 39 height 11
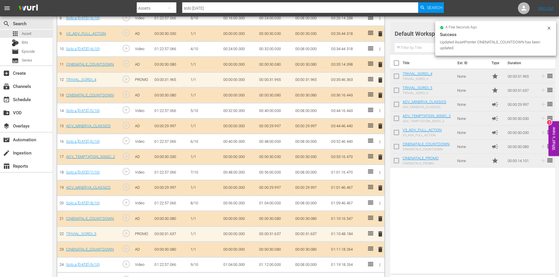
scroll to position [300, 0]
click at [381, 233] on span "delete" at bounding box center [380, 234] width 7 height 7
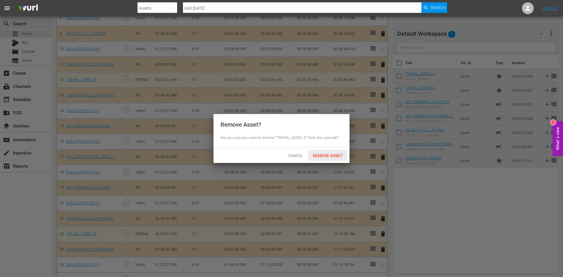
click at [329, 154] on span "Remove Asset" at bounding box center [327, 155] width 39 height 5
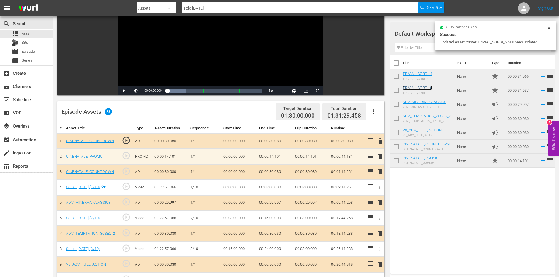
scroll to position [69, 0]
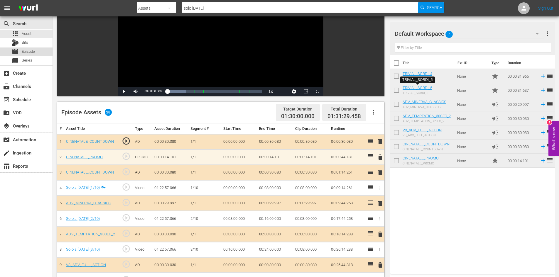
click at [39, 55] on div "movie Episode" at bounding box center [26, 52] width 53 height 8
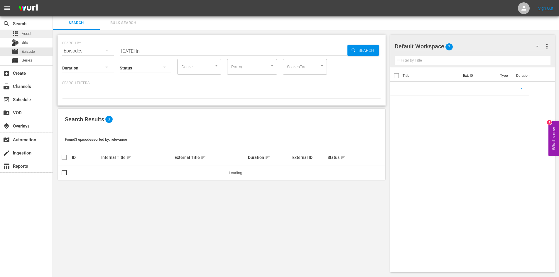
click at [31, 35] on span "Asset" at bounding box center [27, 34] width 10 height 6
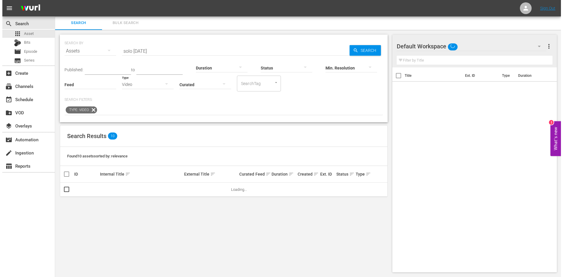
scroll to position [1, 0]
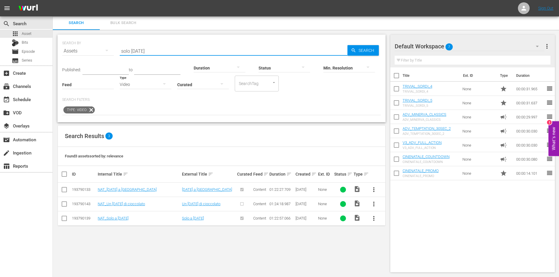
drag, startPoint x: 147, startPoint y: 52, endPoint x: 89, endPoint y: 52, distance: 58.4
click at [89, 52] on div "SEARCH BY Search By Assets Search ID, Title, Description, Keywords, or Category…" at bounding box center [221, 47] width 319 height 21
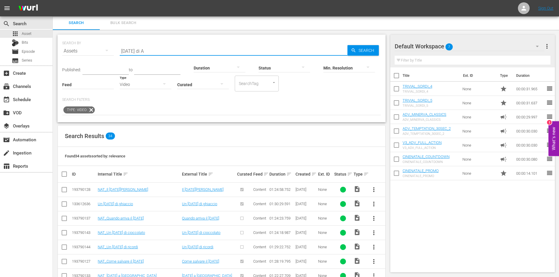
type input "[DATE] di A"
click at [372, 190] on span "more_vert" at bounding box center [373, 189] width 7 height 7
click at [392, 236] on div "Episode" at bounding box center [405, 234] width 40 height 14
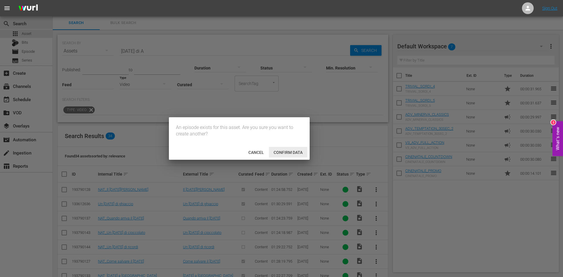
click at [291, 155] on div "Confirm data" at bounding box center [288, 152] width 38 height 11
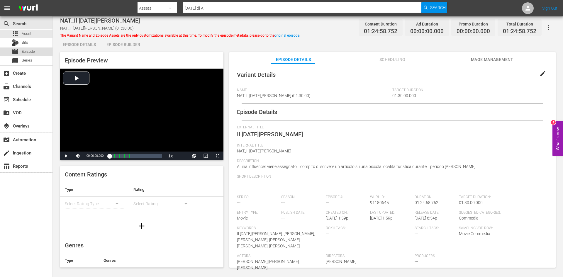
click at [32, 50] on span "Episode" at bounding box center [28, 52] width 13 height 6
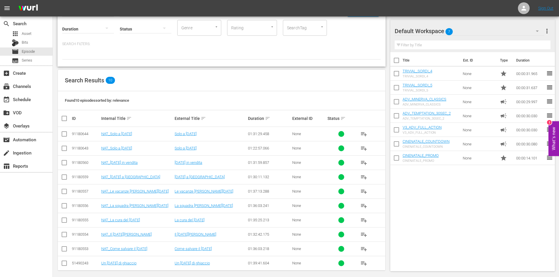
scroll to position [44, 0]
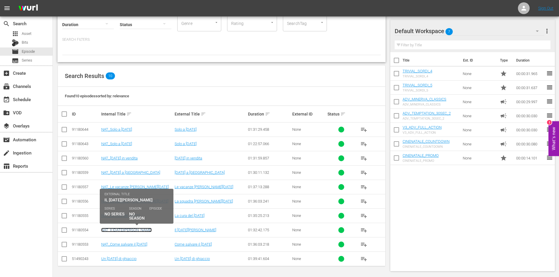
click at [128, 231] on link "NAT_Il [DATE][PERSON_NAME]" at bounding box center [126, 230] width 50 height 4
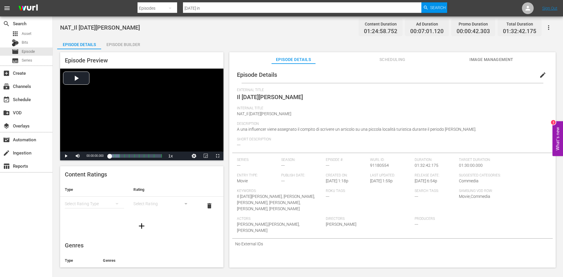
click at [131, 43] on div "Episode Builder" at bounding box center [123, 45] width 44 height 14
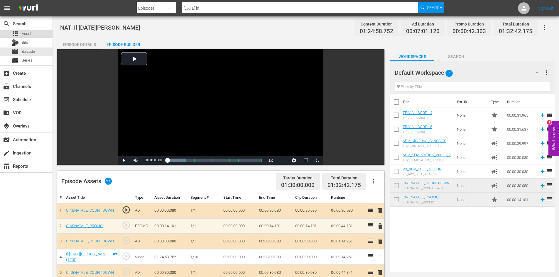
click at [29, 35] on span "Asset" at bounding box center [27, 34] width 10 height 6
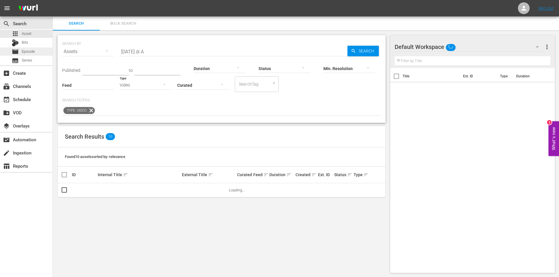
click at [36, 53] on div "movie Episode" at bounding box center [26, 52] width 53 height 8
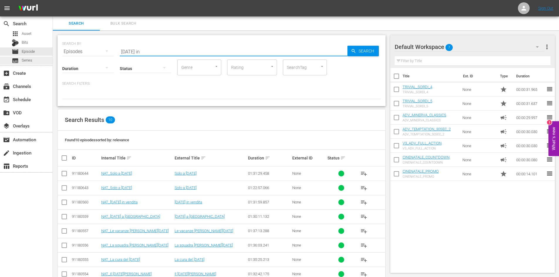
drag, startPoint x: 152, startPoint y: 50, endPoint x: 51, endPoint y: 60, distance: 101.7
click at [53, 60] on div "SEARCH BY Search By Episodes Search ID, Title, Description, Keywords, or Catego…" at bounding box center [221, 176] width 337 height 291
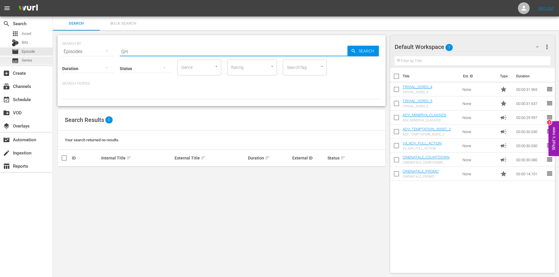
type input "G"
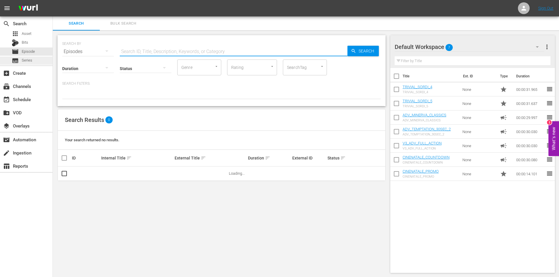
type input "g"
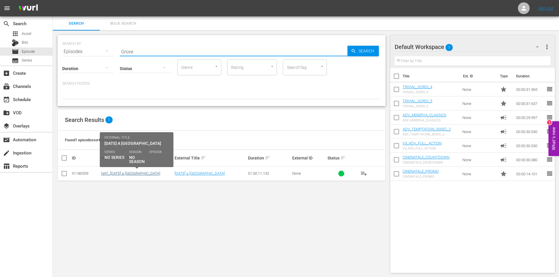
type input "Grove"
click at [126, 173] on link "NAT_[DATE] a [GEOGRAPHIC_DATA]" at bounding box center [130, 173] width 59 height 4
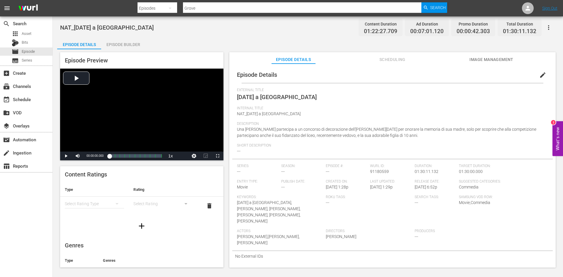
click at [125, 45] on div "Episode Builder" at bounding box center [123, 45] width 44 height 14
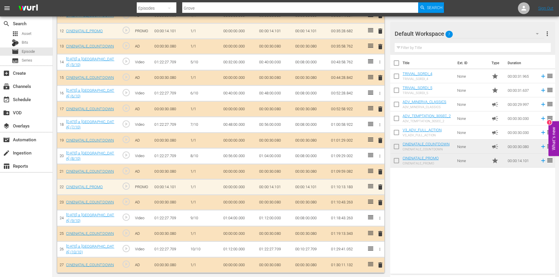
scroll to position [351, 0]
click at [36, 50] on div "movie Episode" at bounding box center [26, 52] width 53 height 8
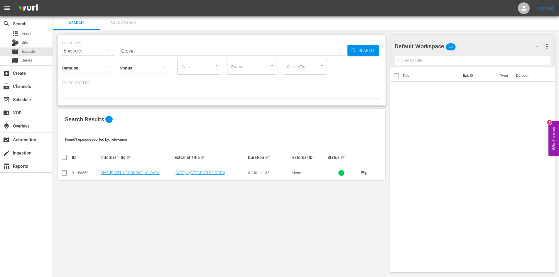
drag, startPoint x: 95, startPoint y: 51, endPoint x: 91, endPoint y: 51, distance: 3.5
click at [91, 51] on div "SEARCH BY Search By Episodes Search ID, Title, Description, Keywords, or Catego…" at bounding box center [221, 47] width 319 height 21
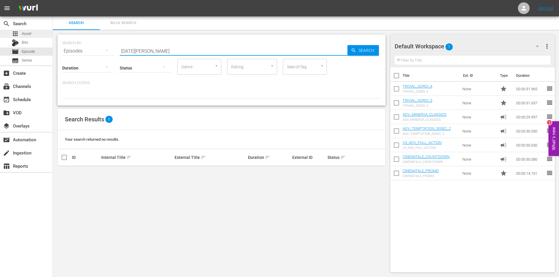
type input "[DATE][PERSON_NAME]"
click at [30, 34] on span "Asset" at bounding box center [27, 34] width 10 height 6
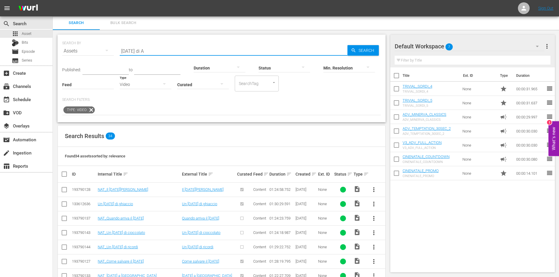
drag, startPoint x: 148, startPoint y: 51, endPoint x: 136, endPoint y: 52, distance: 12.7
click at [136, 52] on input "[DATE] di A" at bounding box center [234, 51] width 228 height 14
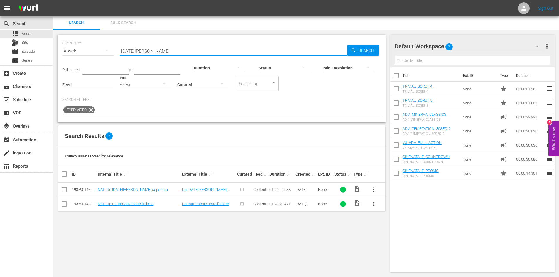
type input "[DATE][PERSON_NAME]"
click at [376, 191] on span "more_vert" at bounding box center [373, 189] width 7 height 7
click at [390, 237] on div "Episode" at bounding box center [405, 234] width 40 height 14
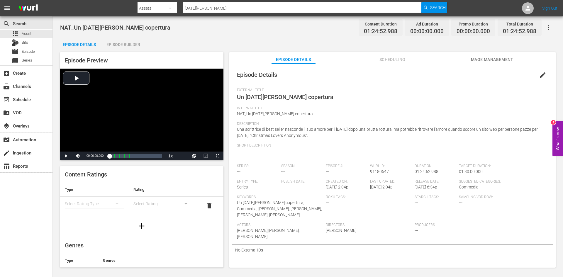
click at [133, 45] on div "Episode Builder" at bounding box center [123, 45] width 44 height 14
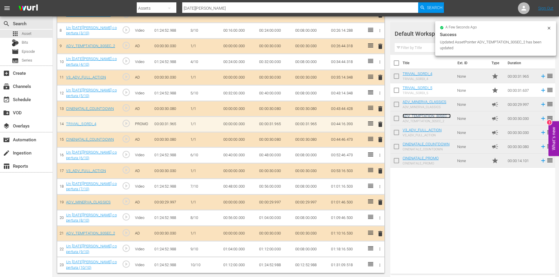
scroll to position [290, 0]
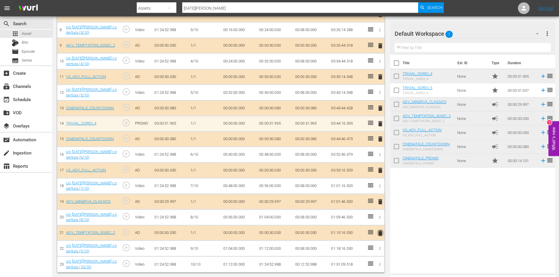
click at [380, 236] on span "delete" at bounding box center [380, 233] width 7 height 7
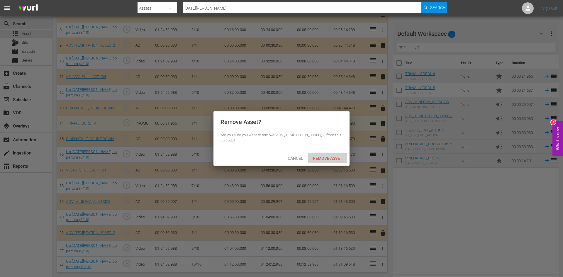
click at [327, 159] on span "Remove Asset" at bounding box center [327, 158] width 39 height 5
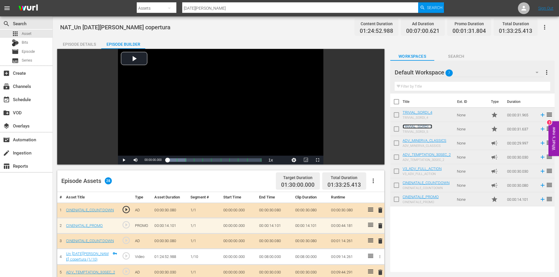
scroll to position [0, 0]
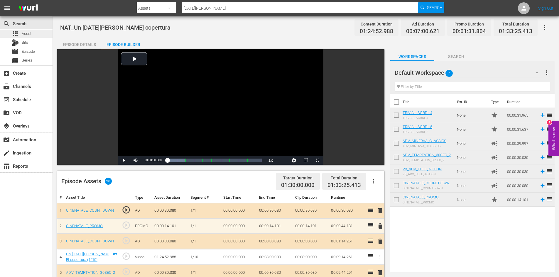
click at [40, 34] on div "apps Asset" at bounding box center [26, 34] width 53 height 8
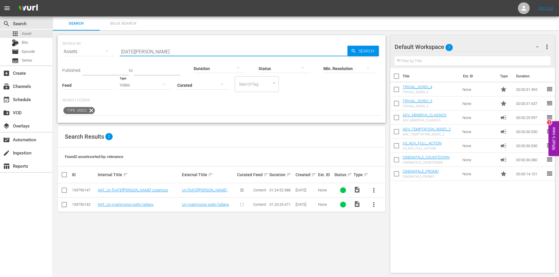
drag, startPoint x: 153, startPoint y: 52, endPoint x: 115, endPoint y: 51, distance: 38.4
click at [115, 51] on div "SEARCH BY Search By Assets Search ID, Title, Description, Keywords, or Category…" at bounding box center [221, 48] width 319 height 21
drag, startPoint x: 130, startPoint y: 51, endPoint x: 156, endPoint y: 45, distance: 26.8
click at [156, 45] on input "[DATE][PERSON_NAME]" at bounding box center [234, 52] width 228 height 14
drag, startPoint x: 150, startPoint y: 52, endPoint x: 97, endPoint y: 51, distance: 53.4
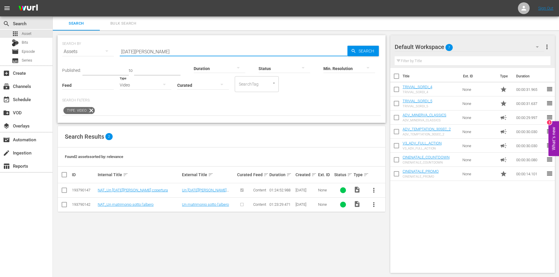
click at [99, 51] on div "SEARCH BY Search By Assets Search ID, Title, Description, Keywords, or Category…" at bounding box center [221, 48] width 319 height 21
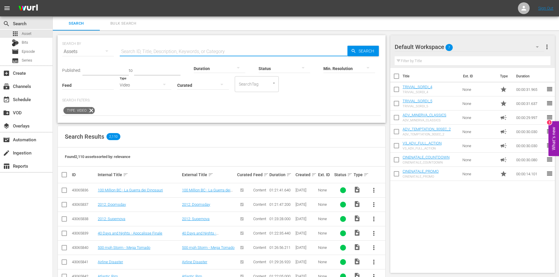
paste input "Una babysitter per [DATE]"
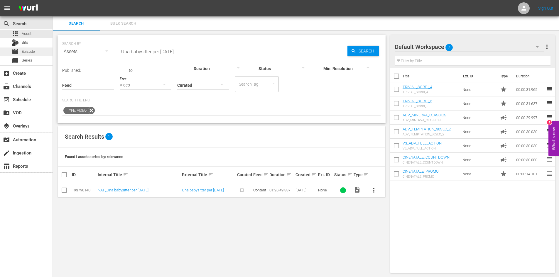
type input "Una babysitter per [DATE]"
click at [38, 52] on div "movie Episode" at bounding box center [26, 52] width 53 height 8
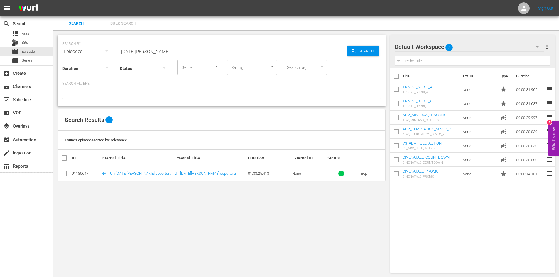
drag, startPoint x: 153, startPoint y: 50, endPoint x: 95, endPoint y: 50, distance: 57.8
click at [95, 50] on div "SEARCH BY Search By Episodes Search ID, Title, Description, Keywords, or Catego…" at bounding box center [221, 48] width 319 height 21
paste input "Una babysitter per [DATE]"
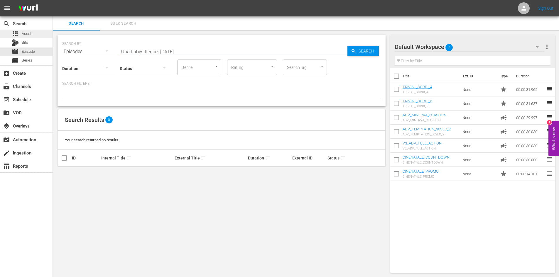
type input "Una babysitter per [DATE]"
click at [35, 34] on div "apps Asset" at bounding box center [26, 34] width 53 height 8
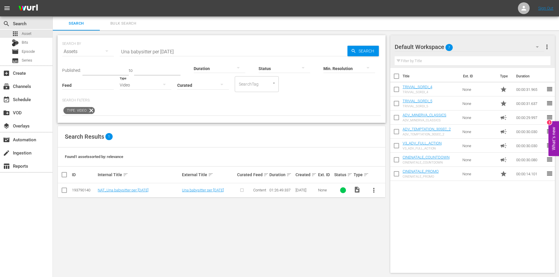
click at [375, 189] on span "more_vert" at bounding box center [373, 190] width 7 height 7
click at [396, 234] on div "Episode" at bounding box center [405, 235] width 40 height 14
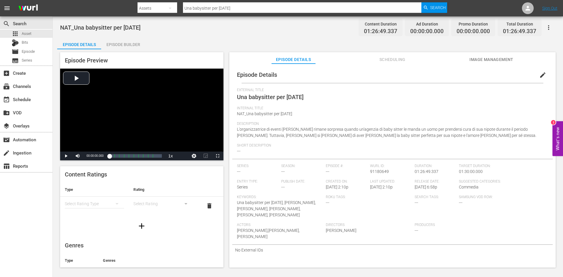
click at [123, 44] on div "Episode Builder" at bounding box center [123, 45] width 44 height 14
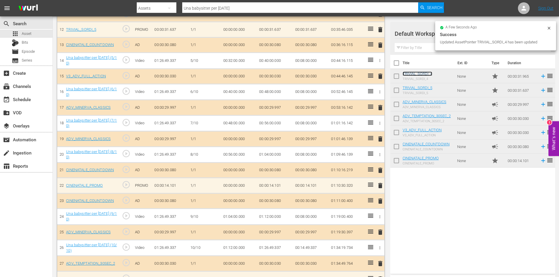
scroll to position [351, 0]
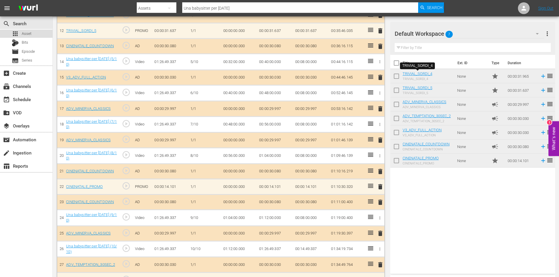
click at [36, 33] on div "apps Asset" at bounding box center [26, 34] width 53 height 8
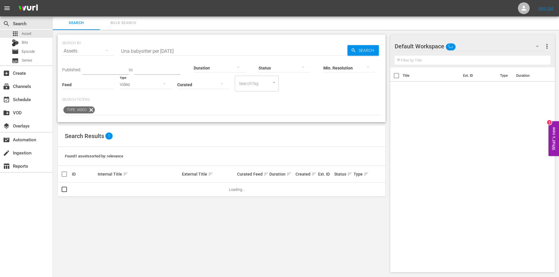
scroll to position [1, 0]
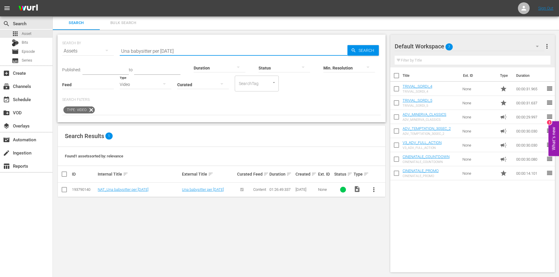
drag, startPoint x: 178, startPoint y: 50, endPoint x: 101, endPoint y: 50, distance: 77.1
click at [101, 50] on div "SEARCH BY Search By Assets Search ID, Title, Description, Keywords, or Category…" at bounding box center [221, 47] width 319 height 21
click at [168, 83] on button "button" at bounding box center [164, 84] width 14 height 14
click at [201, 139] on div "Video Ad Bits Live Promo Placeholder" at bounding box center [279, 138] width 559 height 277
click at [108, 53] on icon "button" at bounding box center [106, 50] width 7 height 7
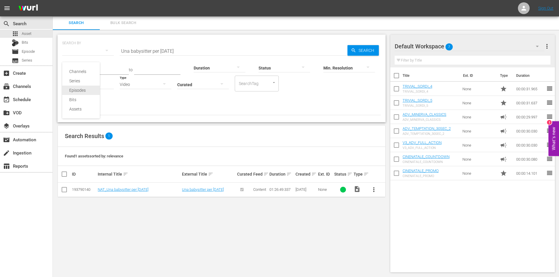
click at [83, 91] on div "Episodes" at bounding box center [80, 90] width 23 height 9
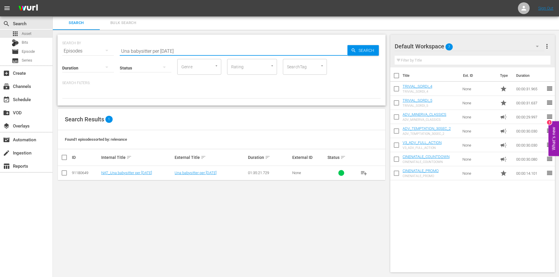
drag, startPoint x: 178, startPoint y: 49, endPoint x: 88, endPoint y: 40, distance: 91.1
click at [96, 44] on div "SEARCH BY Search By Episodes Search ID, Title, Description, Keywords, or Catego…" at bounding box center [221, 47] width 319 height 21
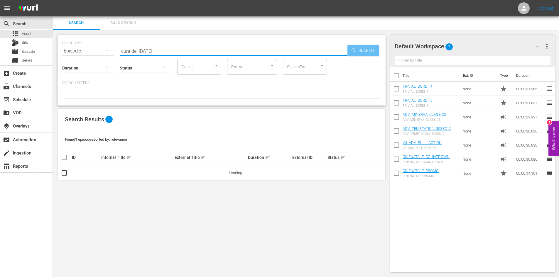
type input "cura del [DATE]"
click at [367, 49] on span "Search" at bounding box center [367, 50] width 23 height 11
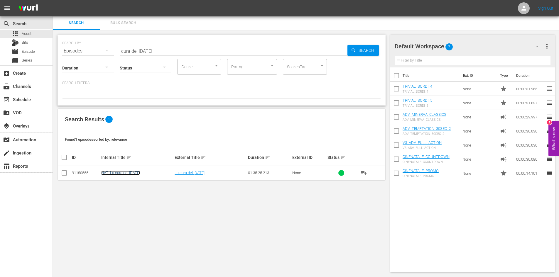
click at [124, 173] on link "NAT_La cura del [DATE]" at bounding box center [120, 173] width 39 height 4
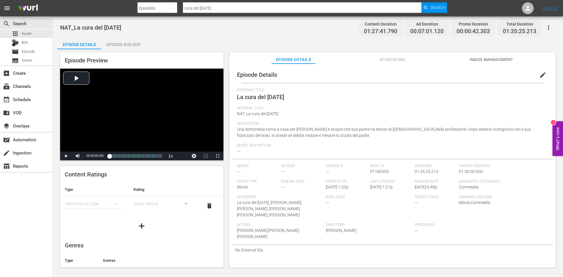
click at [123, 44] on div "Episode Builder" at bounding box center [123, 45] width 44 height 14
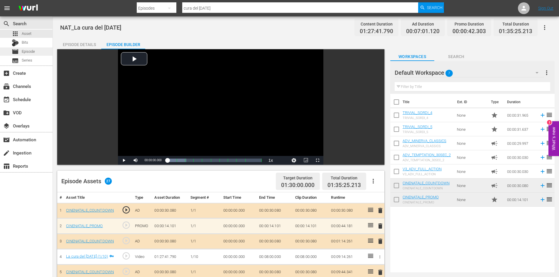
click at [42, 53] on div "movie Episode" at bounding box center [26, 52] width 53 height 8
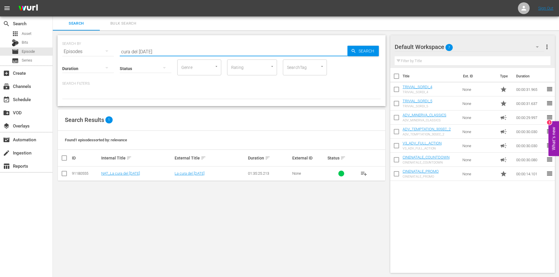
drag, startPoint x: 159, startPoint y: 52, endPoint x: 75, endPoint y: 51, distance: 83.9
click at [75, 51] on div "SEARCH BY Search By Episodes Search ID, Title, Description, Keywords, or Catego…" at bounding box center [221, 48] width 319 height 21
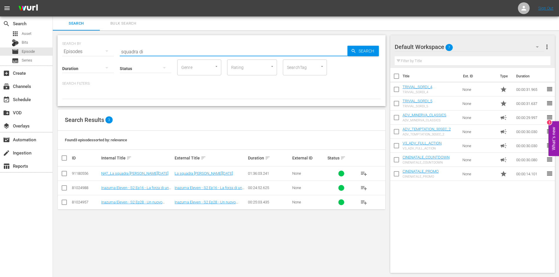
type input "squadra di"
click at [118, 176] on td "NAT_La squadra [PERSON_NAME][DATE]" at bounding box center [136, 174] width 73 height 14
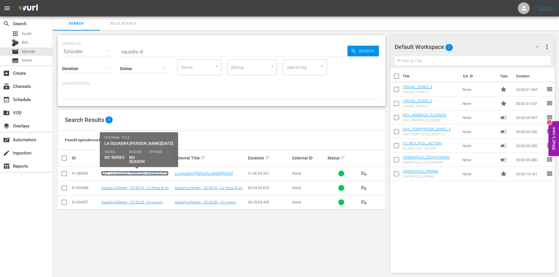
click at [123, 172] on link "NAT_La squadra [PERSON_NAME][DATE]" at bounding box center [134, 173] width 67 height 4
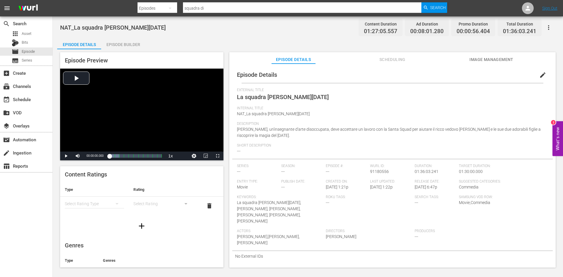
click at [122, 44] on div "Episode Builder" at bounding box center [123, 45] width 44 height 14
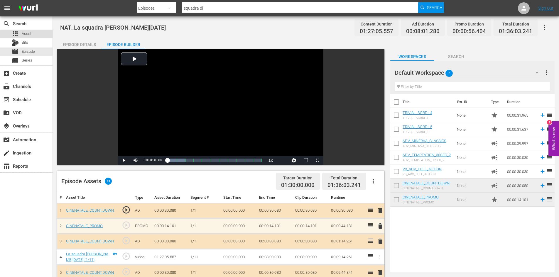
click at [35, 35] on div "apps Asset" at bounding box center [26, 34] width 53 height 8
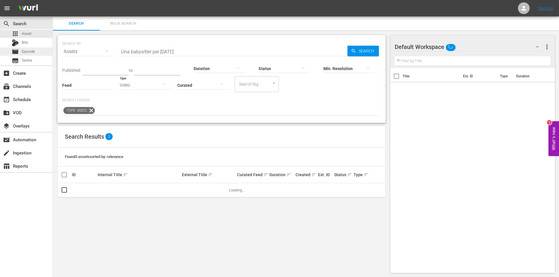
click at [39, 54] on div "movie Episode" at bounding box center [26, 52] width 53 height 8
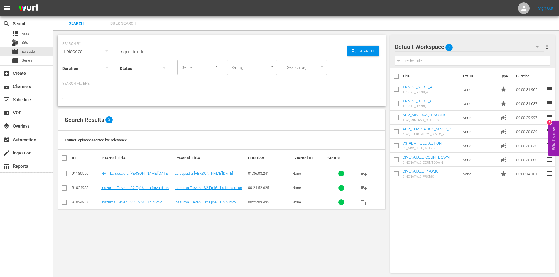
drag, startPoint x: 152, startPoint y: 52, endPoint x: 107, endPoint y: 49, distance: 44.7
click at [107, 49] on div "SEARCH BY Search By Episodes Search ID, Title, Description, Keywords, or Catego…" at bounding box center [221, 48] width 319 height 21
paste input "Un [DATE] a [PERSON_NAME]"
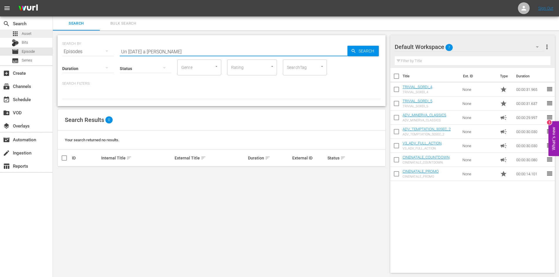
type input "Un [DATE] a [PERSON_NAME]"
click at [35, 33] on div "apps Asset" at bounding box center [26, 34] width 53 height 8
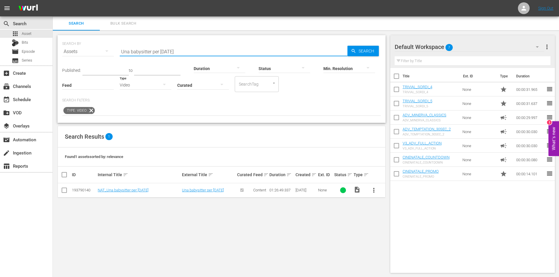
drag, startPoint x: 184, startPoint y: 52, endPoint x: 101, endPoint y: 43, distance: 82.6
click at [101, 43] on div "SEARCH BY Search By Assets Search ID, Title, Description, Keywords, or Category…" at bounding box center [221, 48] width 319 height 21
paste input "[DATE] a [PERSON_NAME]"
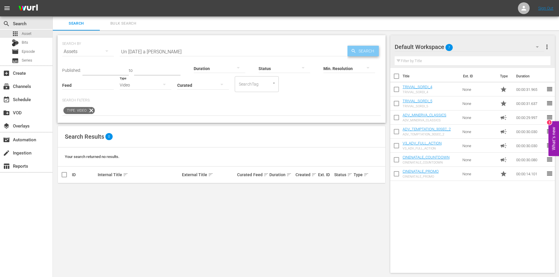
click at [360, 50] on span "Search" at bounding box center [367, 51] width 23 height 11
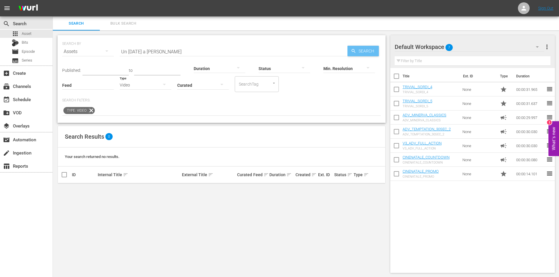
click at [360, 50] on span "Search" at bounding box center [367, 51] width 23 height 11
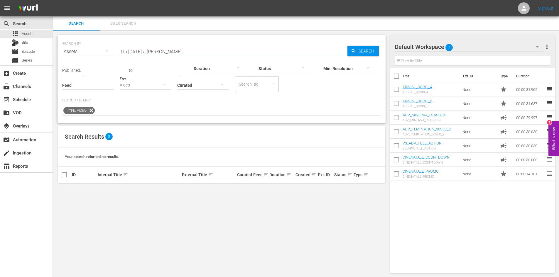
drag, startPoint x: 142, startPoint y: 51, endPoint x: 182, endPoint y: 51, distance: 40.5
click at [182, 51] on input "Un [DATE] a [PERSON_NAME]" at bounding box center [234, 52] width 228 height 14
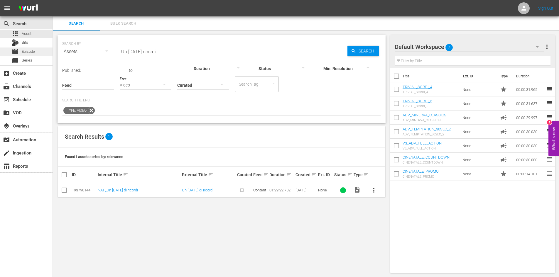
type input "Un [DATE] ricordi"
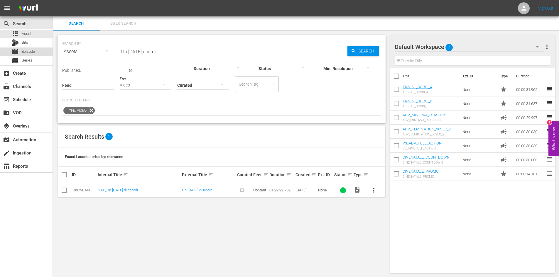
click at [38, 51] on div "movie Episode" at bounding box center [26, 52] width 53 height 8
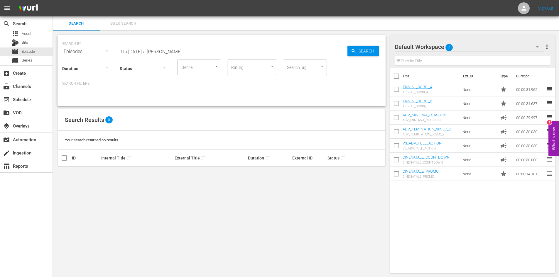
drag, startPoint x: 175, startPoint y: 50, endPoint x: 144, endPoint y: 49, distance: 31.4
click at [143, 49] on input "Un [DATE] a [PERSON_NAME]" at bounding box center [234, 52] width 228 height 14
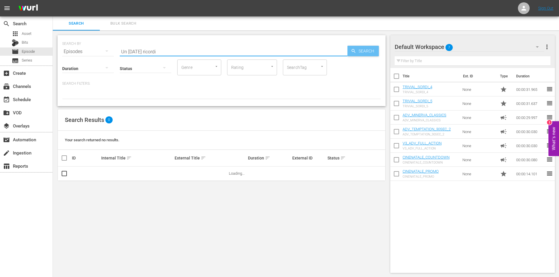
type input "Un [DATE] ricordi"
click at [359, 50] on span "Search" at bounding box center [367, 51] width 23 height 11
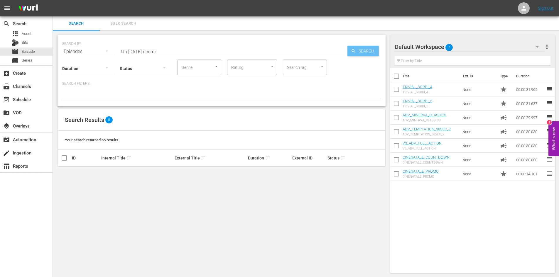
click at [359, 50] on span "Search" at bounding box center [367, 51] width 23 height 11
drag, startPoint x: 359, startPoint y: 50, endPoint x: 219, endPoint y: 45, distance: 140.9
click at [359, 50] on span "Search" at bounding box center [367, 51] width 23 height 11
click at [25, 33] on span "Asset" at bounding box center [27, 34] width 10 height 6
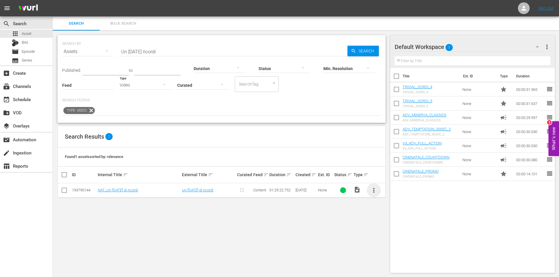
click at [372, 189] on span "more_vert" at bounding box center [373, 190] width 7 height 7
click at [390, 235] on div "Episode" at bounding box center [405, 235] width 40 height 14
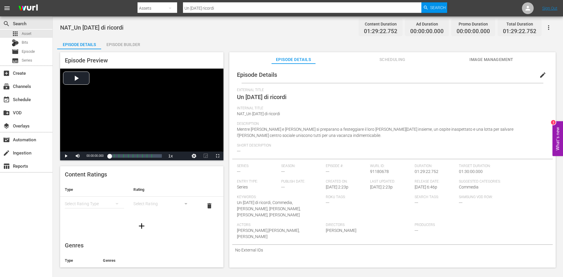
click at [121, 43] on div "Episode Builder" at bounding box center [123, 45] width 44 height 14
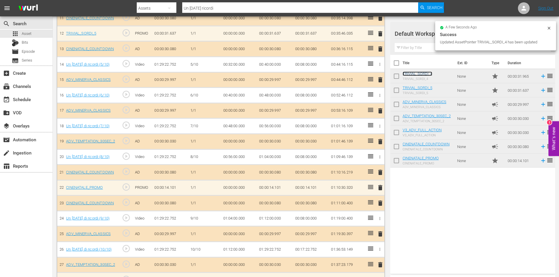
scroll to position [362, 0]
